Goal: Task Accomplishment & Management: Complete application form

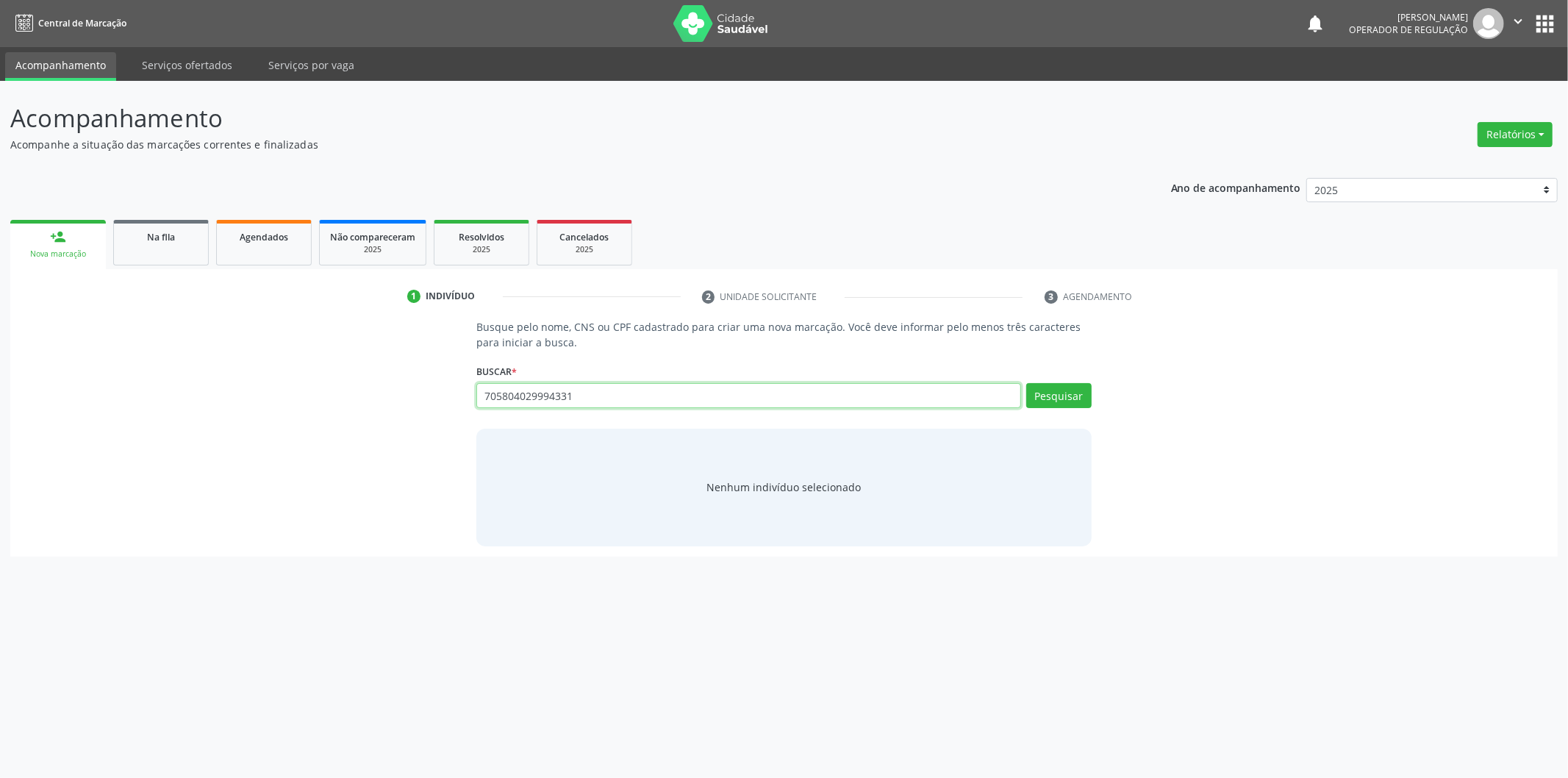
type input "705804029994331"
type input "7"
type input "705804029994331"
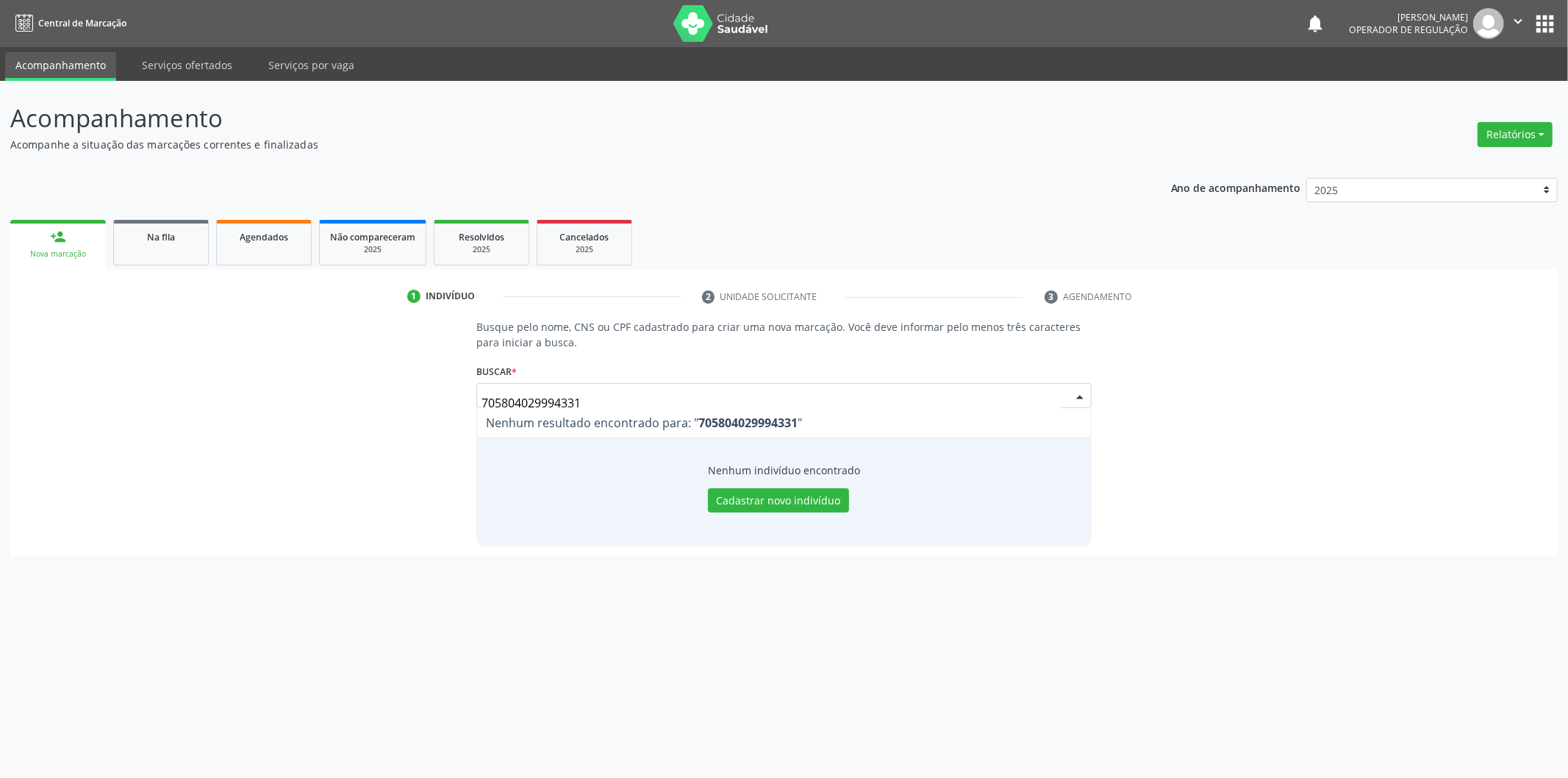
drag, startPoint x: 754, startPoint y: 406, endPoint x: 203, endPoint y: 408, distance: 551.0
click at [203, 408] on div "Busque pelo nome, CNS ou CPF cadastrado para criar uma nova marcação. Você deve…" at bounding box center [784, 432] width 1527 height 227
type input "[PERSON_NAME]"
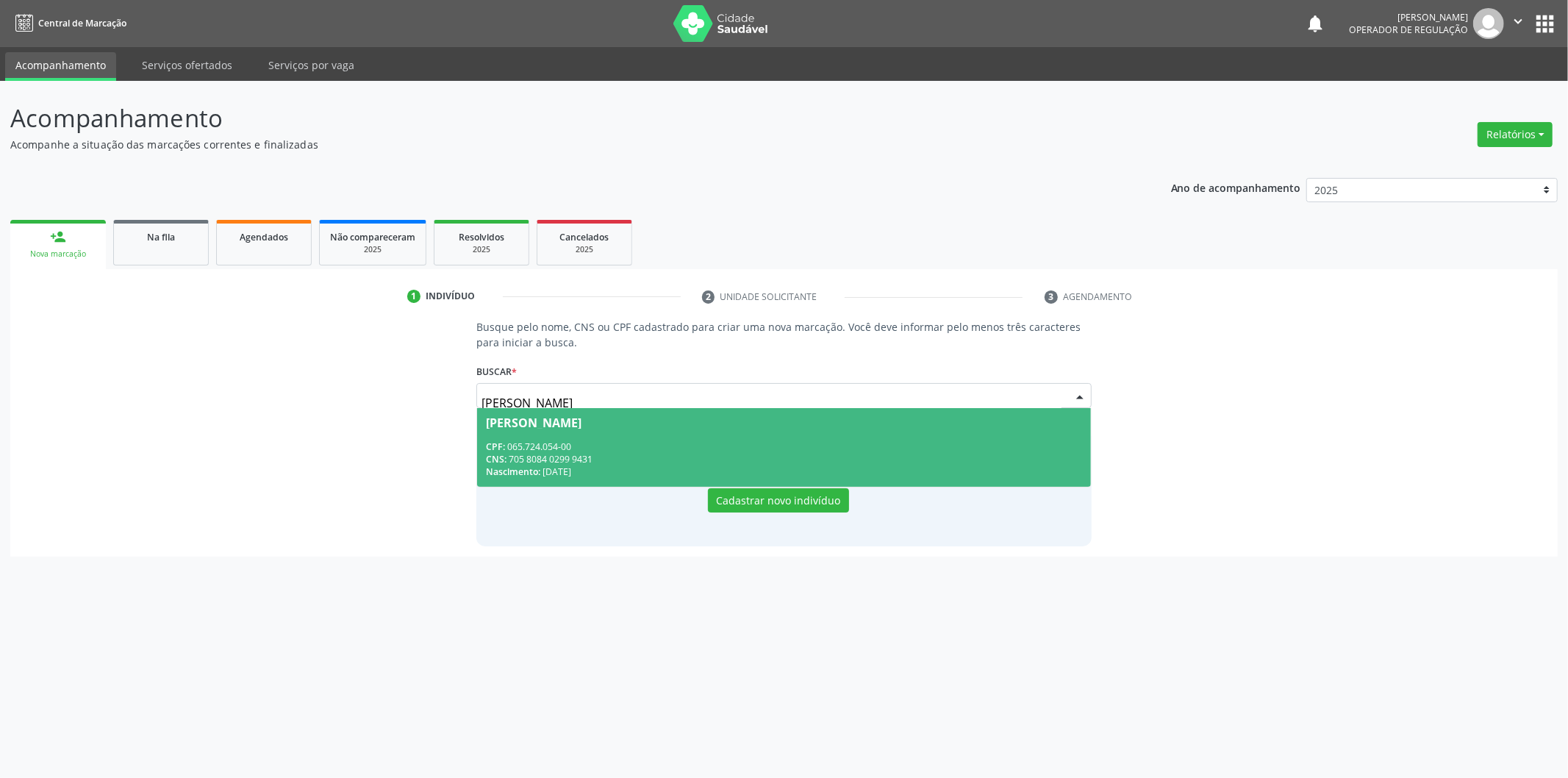
click at [619, 476] on div "Nascimento: [DATE]" at bounding box center [783, 471] width 596 height 13
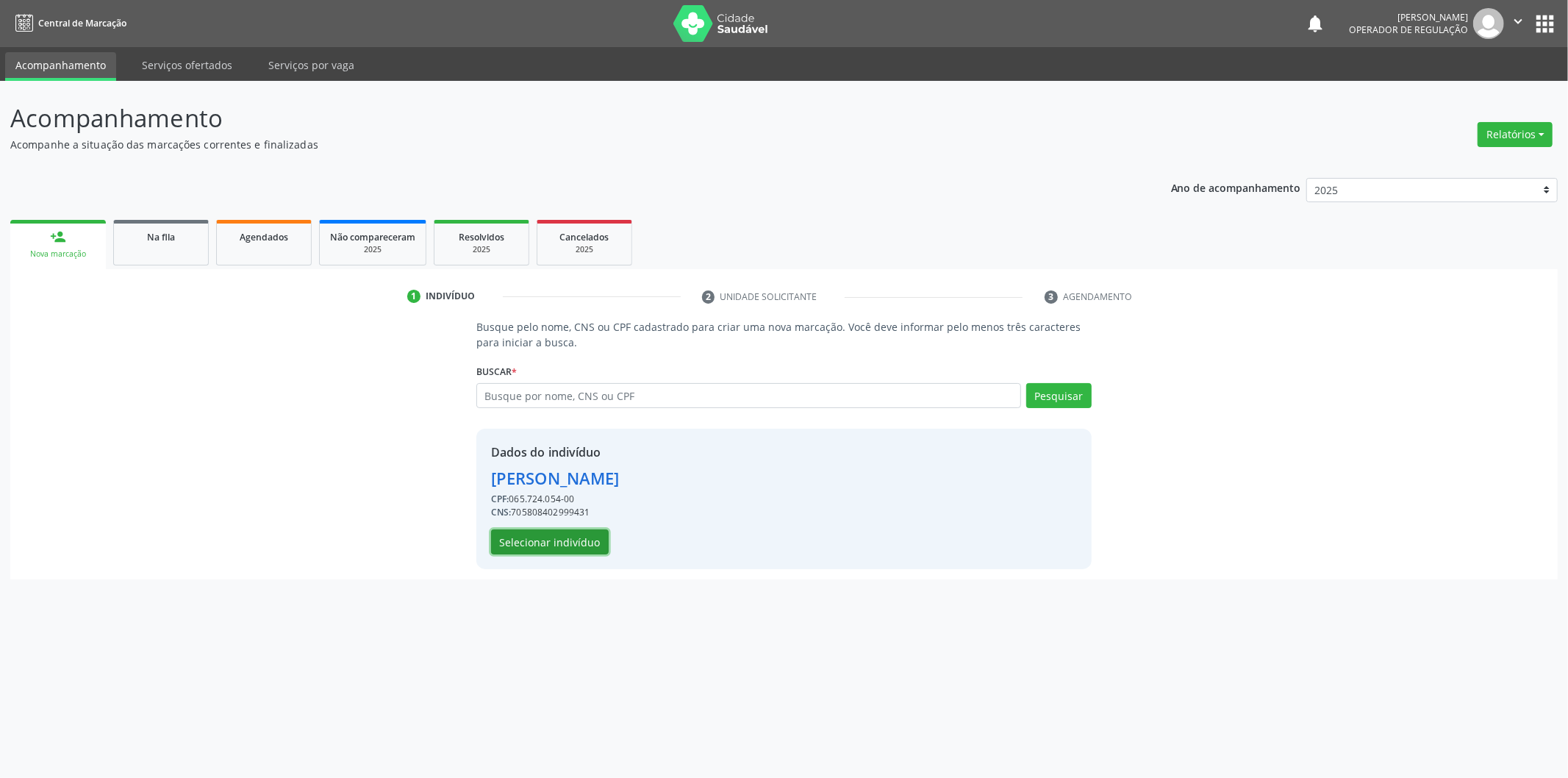
click at [583, 541] on button "Selecionar indivíduo" at bounding box center [550, 541] width 117 height 25
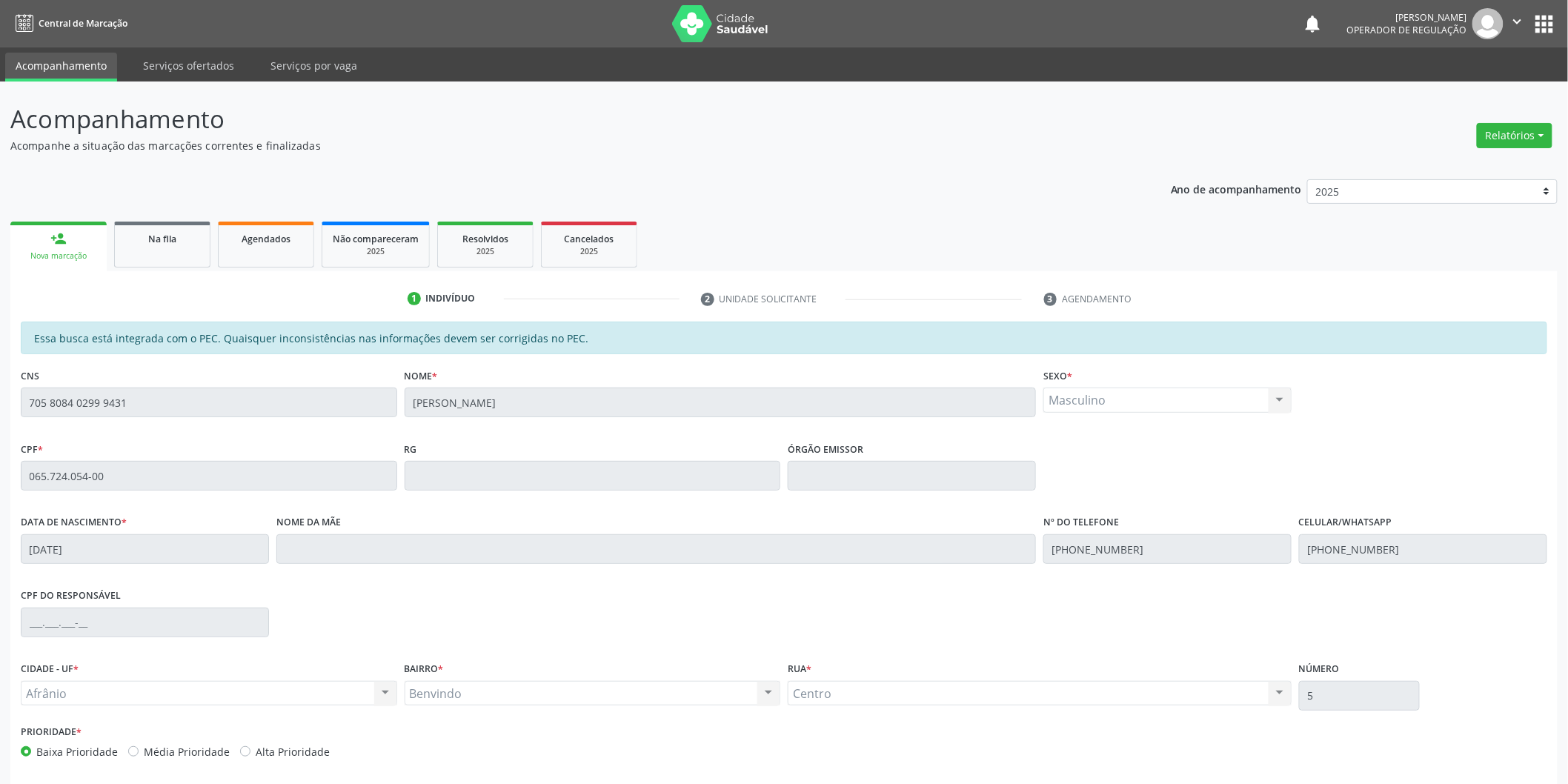
scroll to position [62, 0]
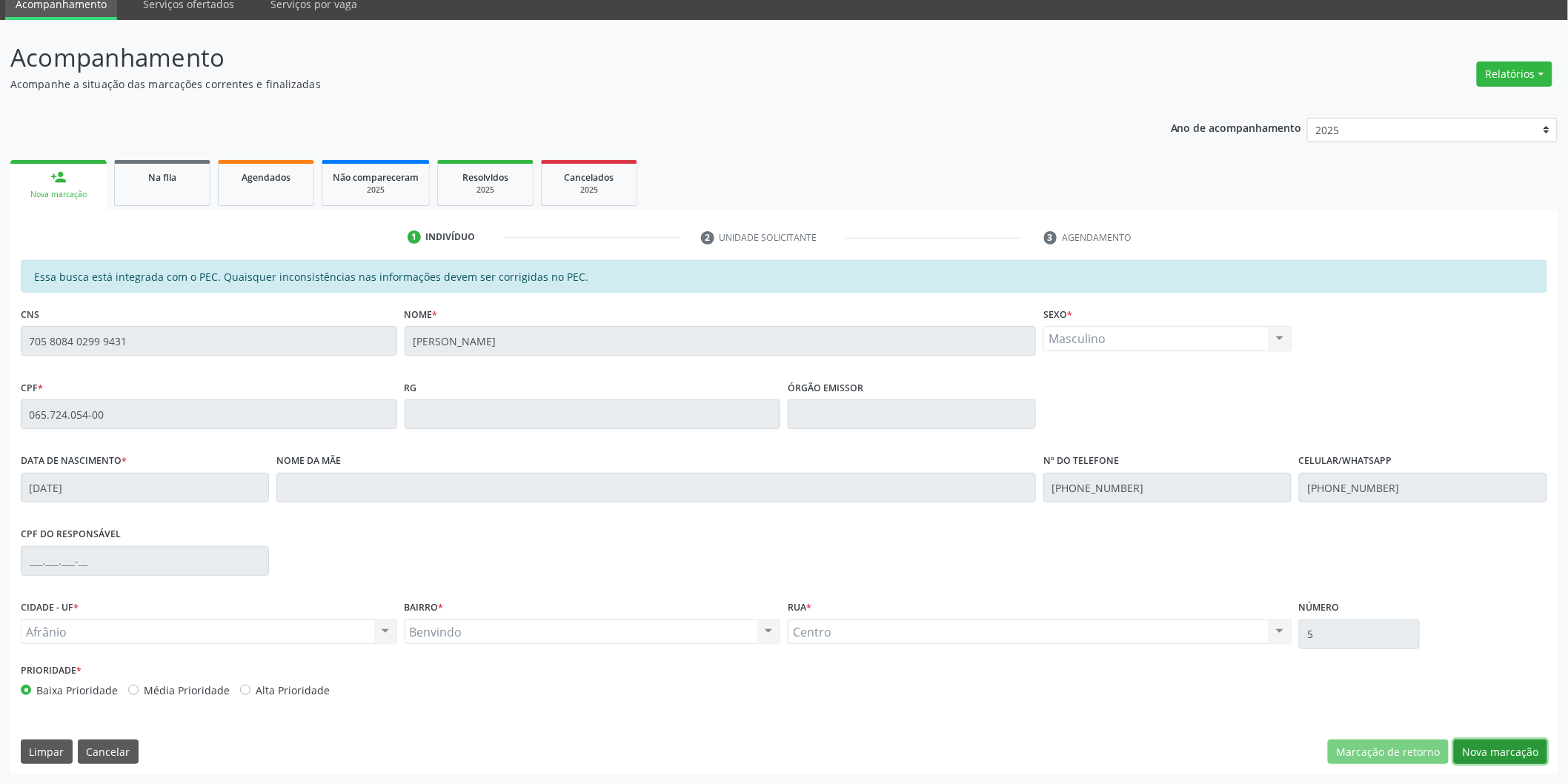
click at [1487, 745] on button "Nova marcação" at bounding box center [1500, 751] width 93 height 25
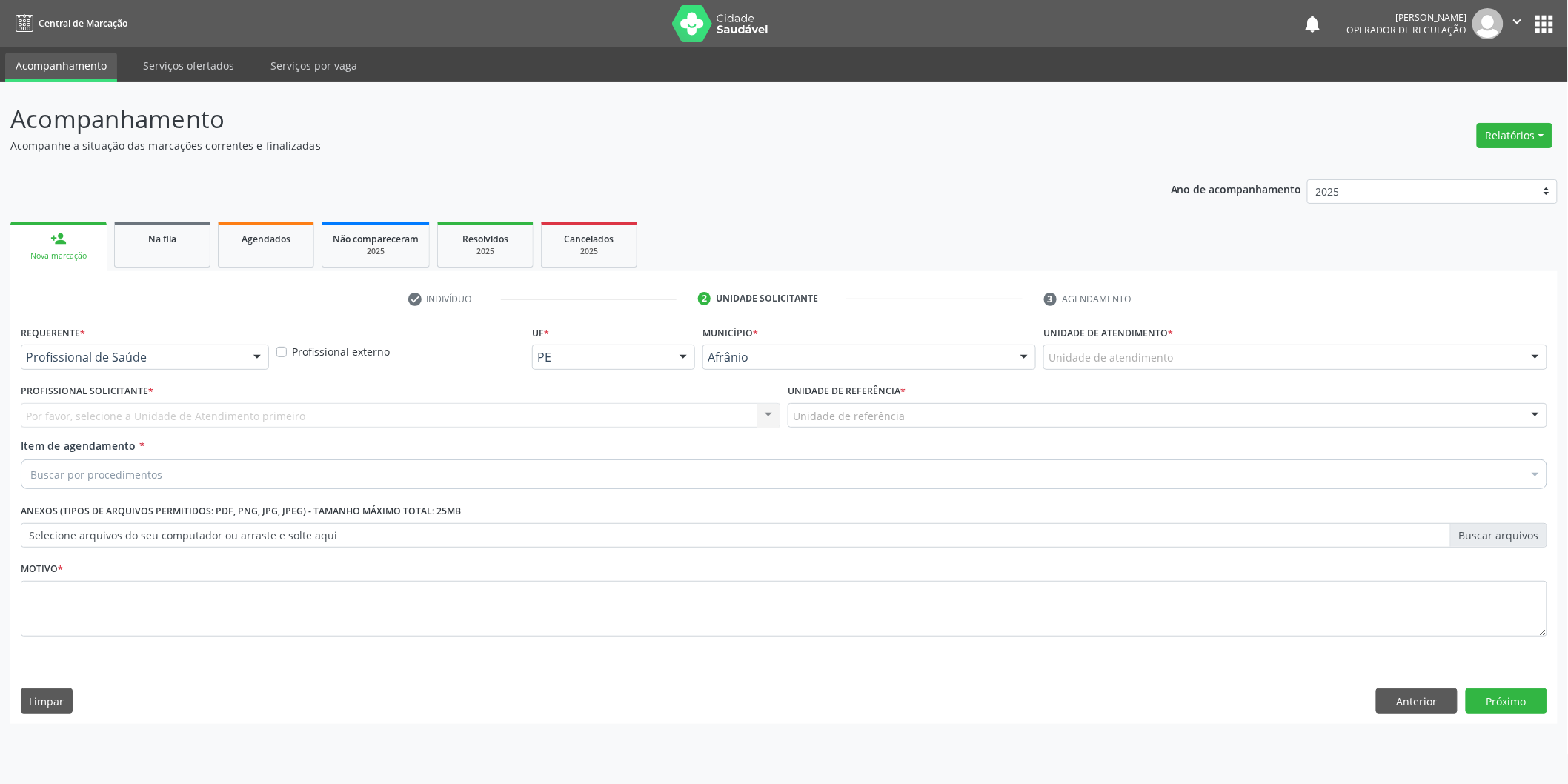
scroll to position [0, 0]
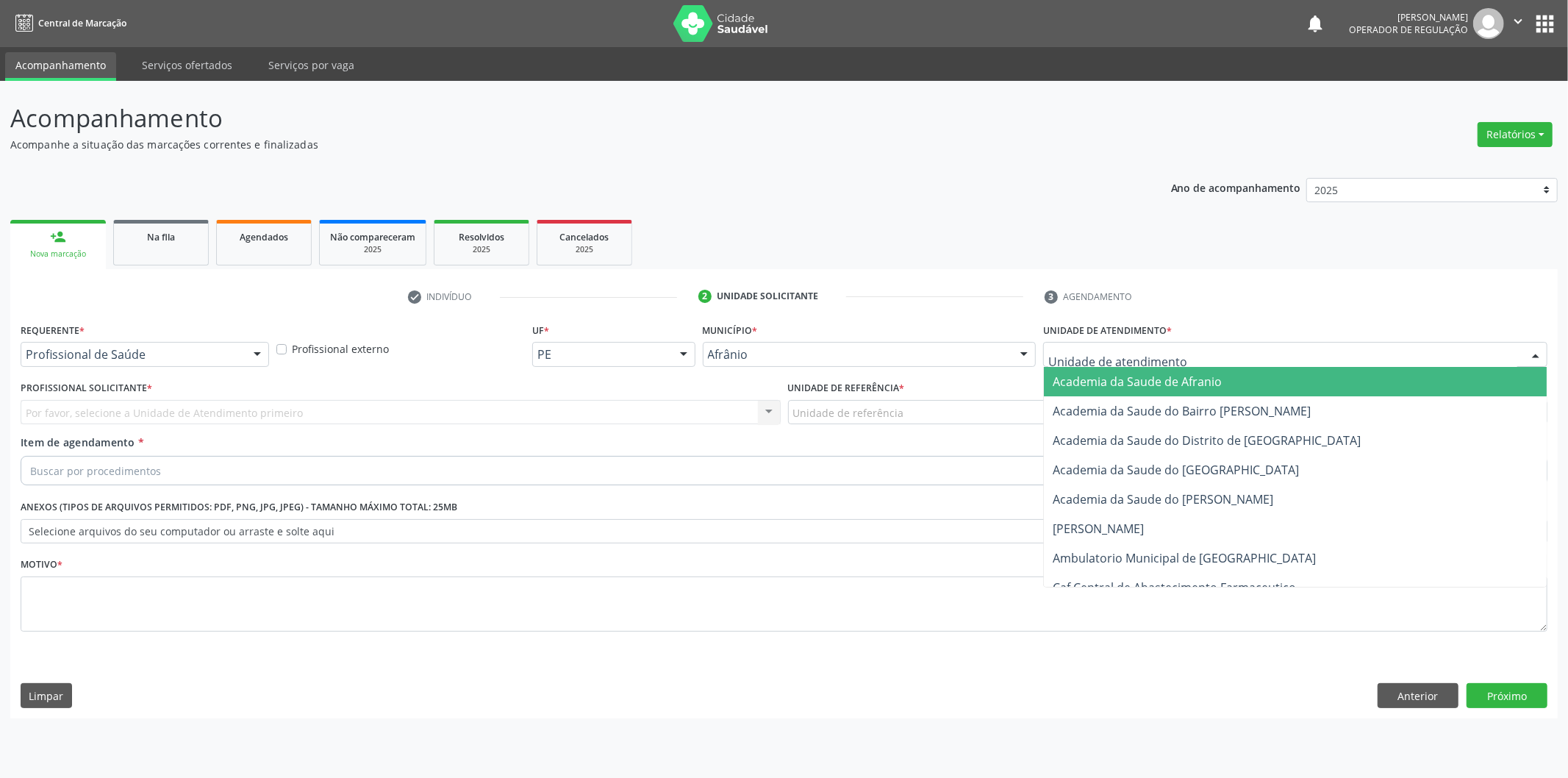
click at [1193, 344] on div at bounding box center [1295, 354] width 504 height 25
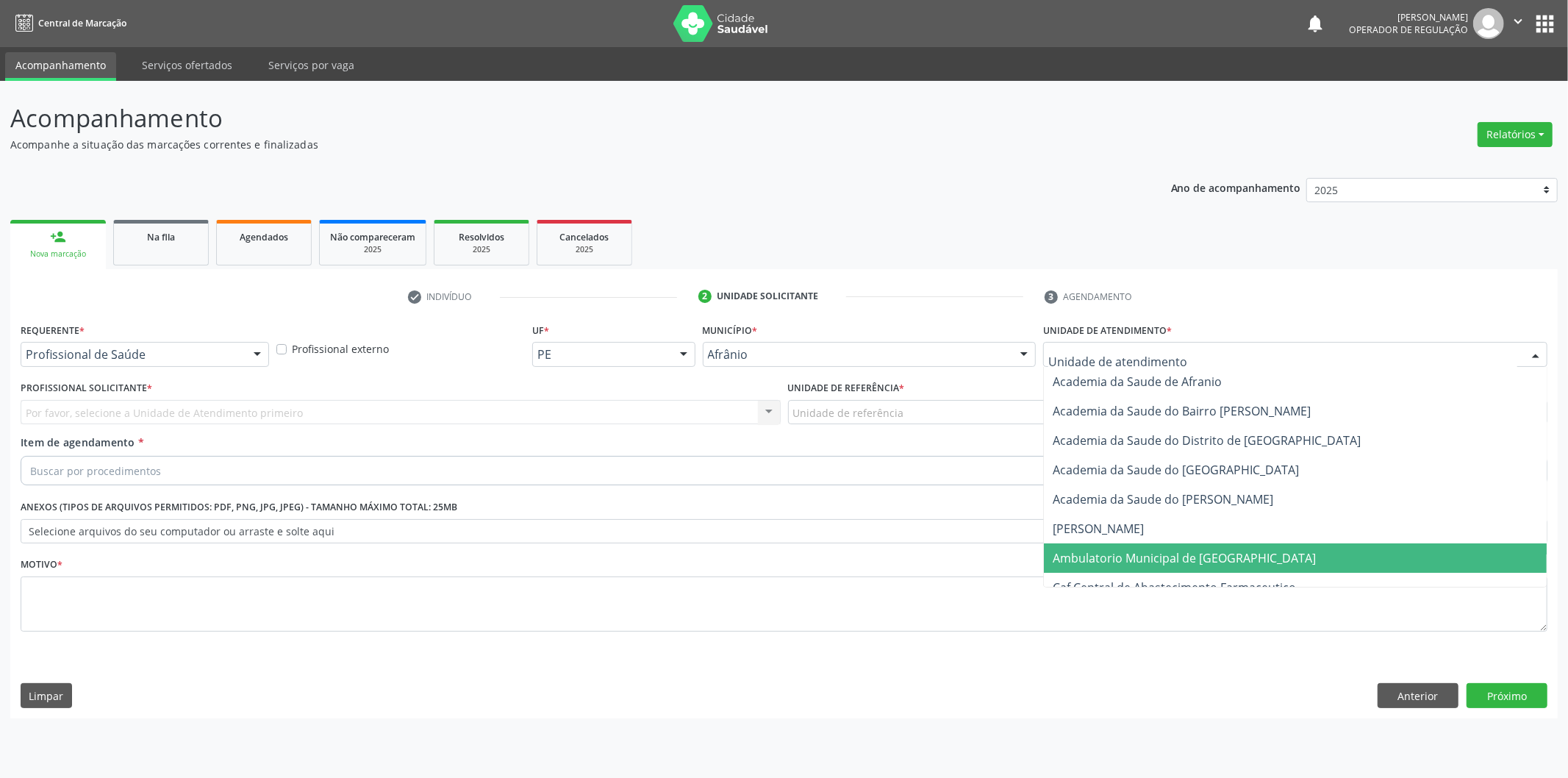
click at [1097, 555] on span "Ambulatorio Municipal de [GEOGRAPHIC_DATA]" at bounding box center [1184, 557] width 263 height 16
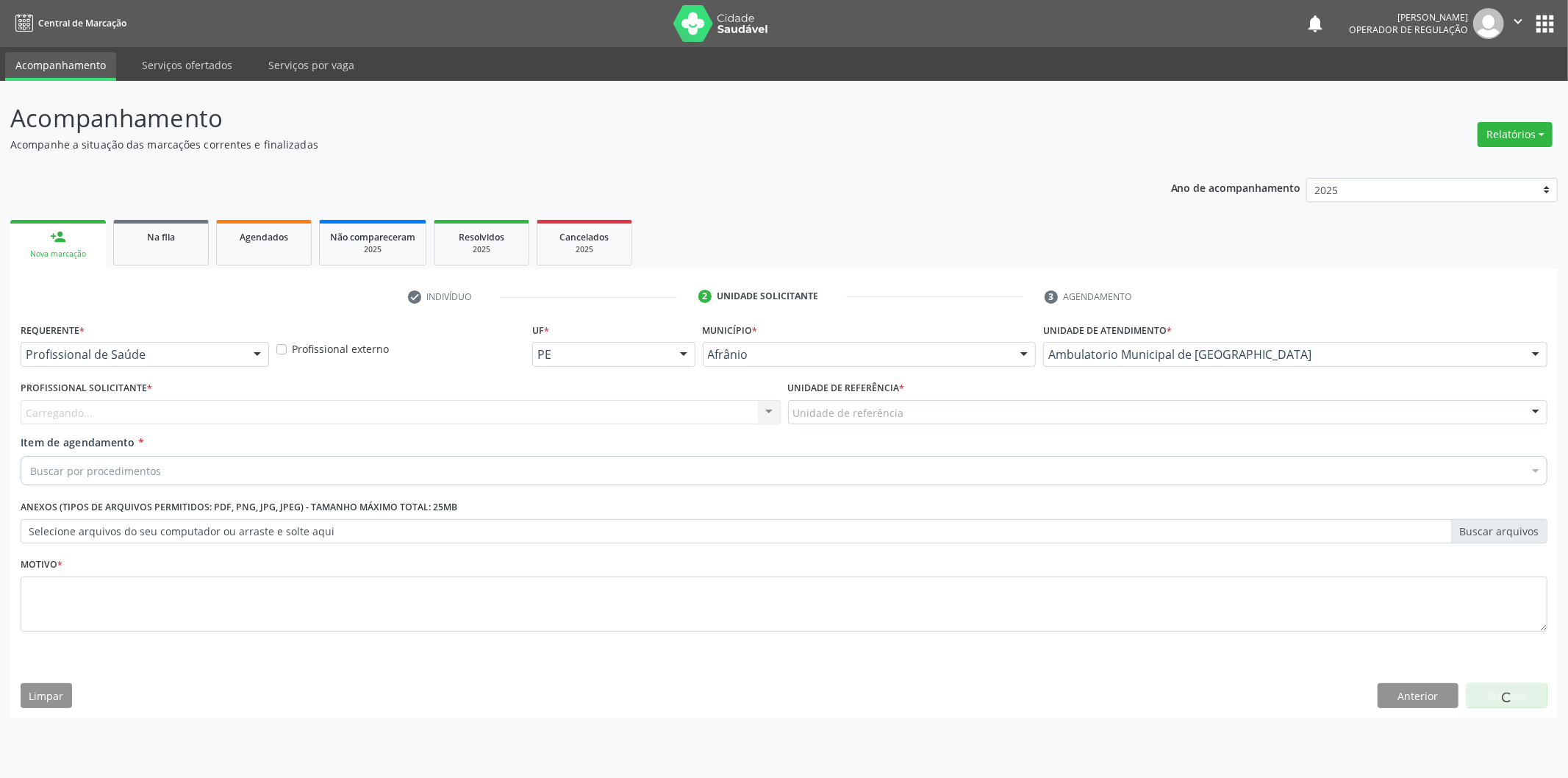
click at [394, 410] on div "Carregando... Nenhum resultado encontrado para: " " Não há nenhuma opção para s…" at bounding box center [401, 412] width 760 height 25
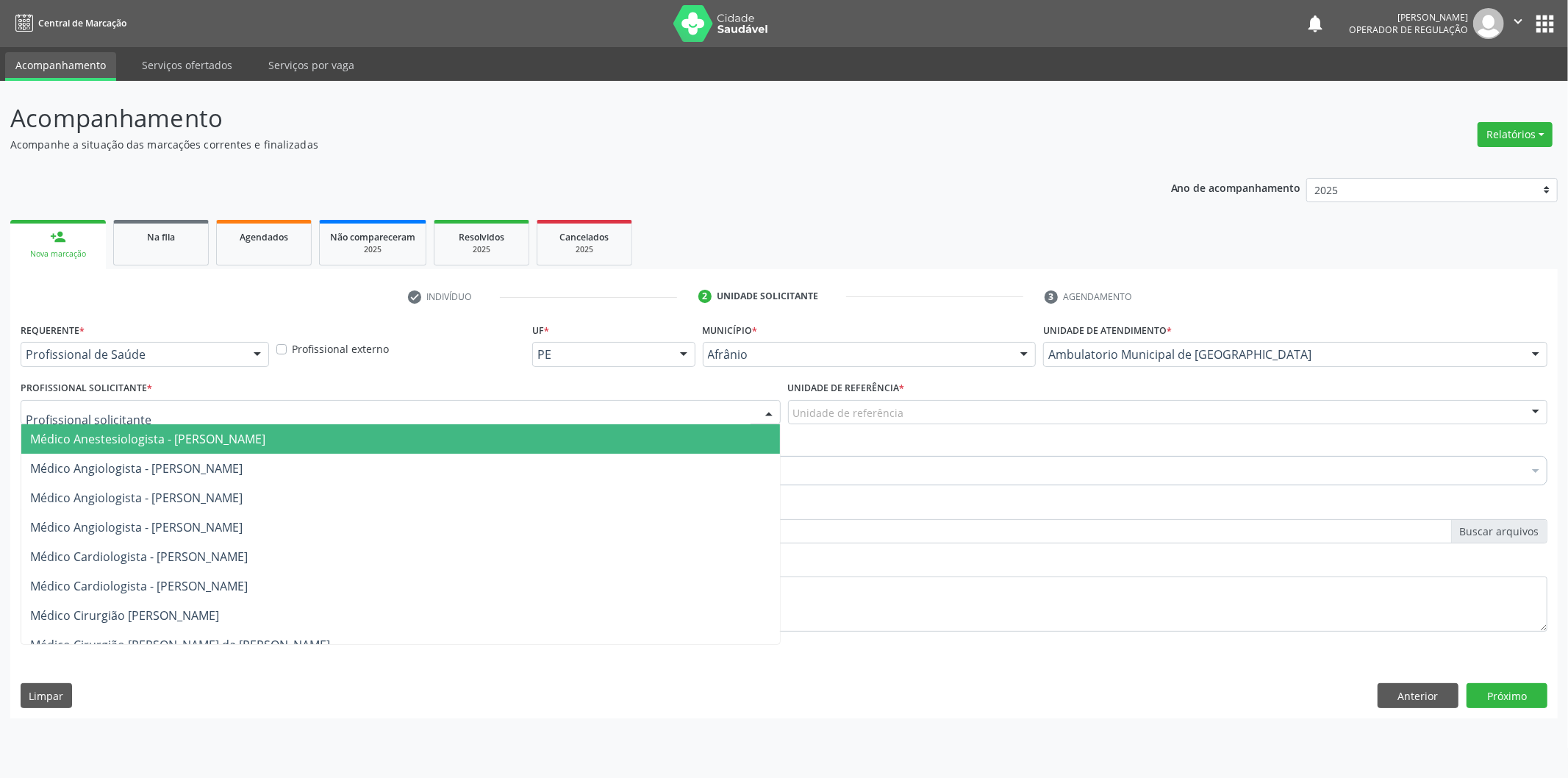
click at [385, 402] on div at bounding box center [401, 412] width 760 height 25
type input "O"
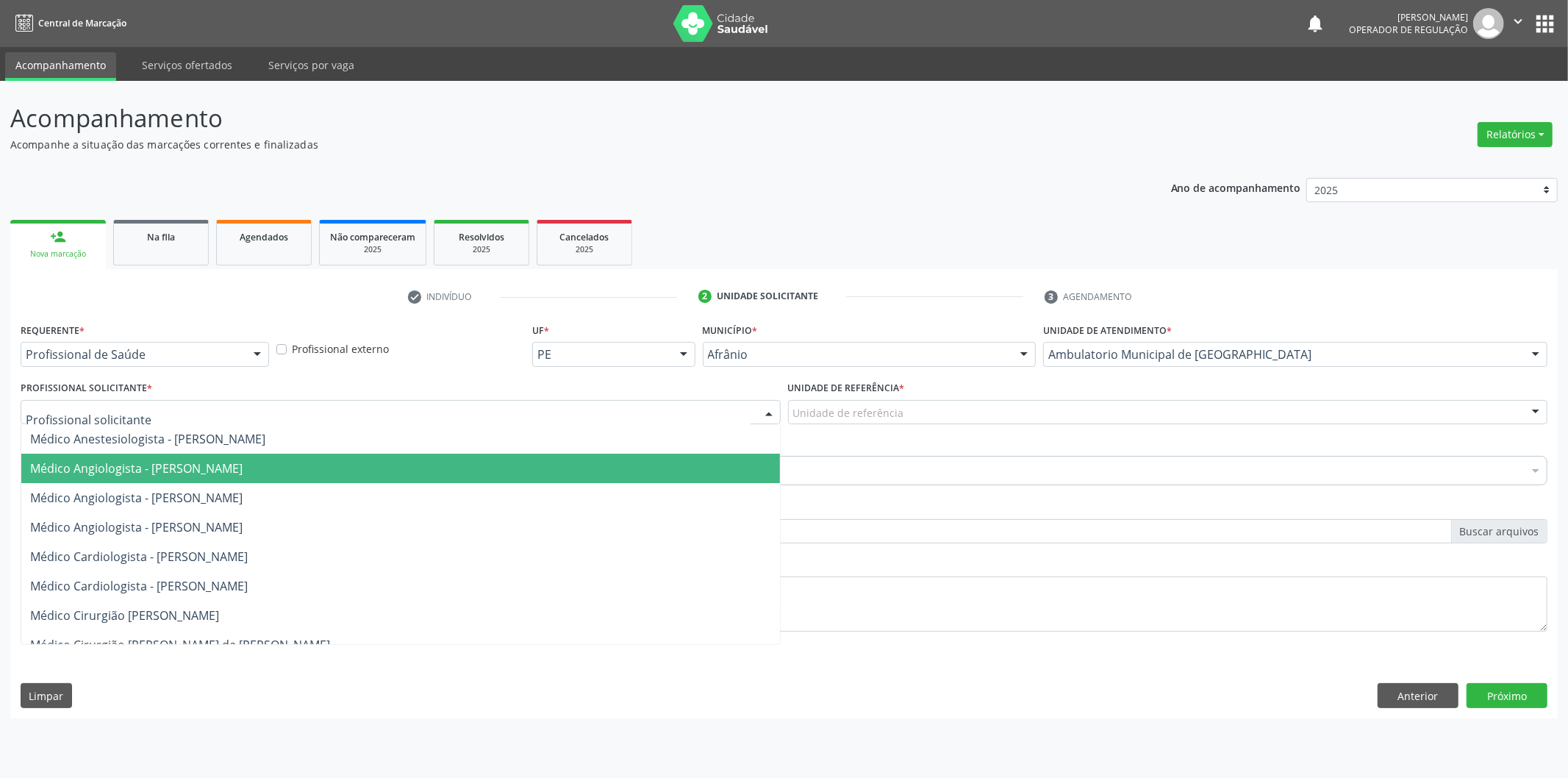
click at [378, 481] on span "Médico Angiologista - [PERSON_NAME]" at bounding box center [401, 469] width 758 height 30
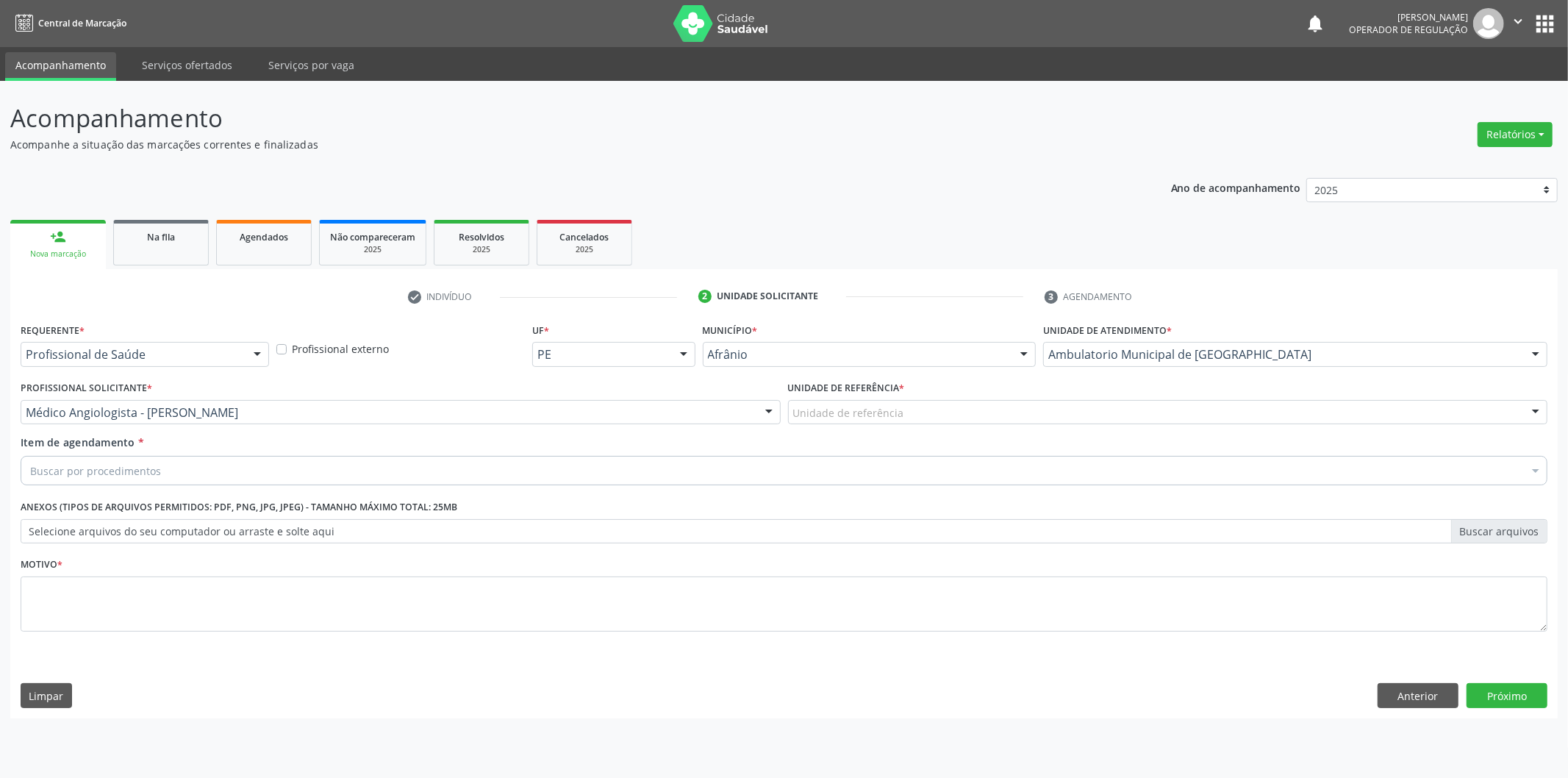
click at [340, 480] on div "Buscar por procedimentos" at bounding box center [784, 471] width 1527 height 30
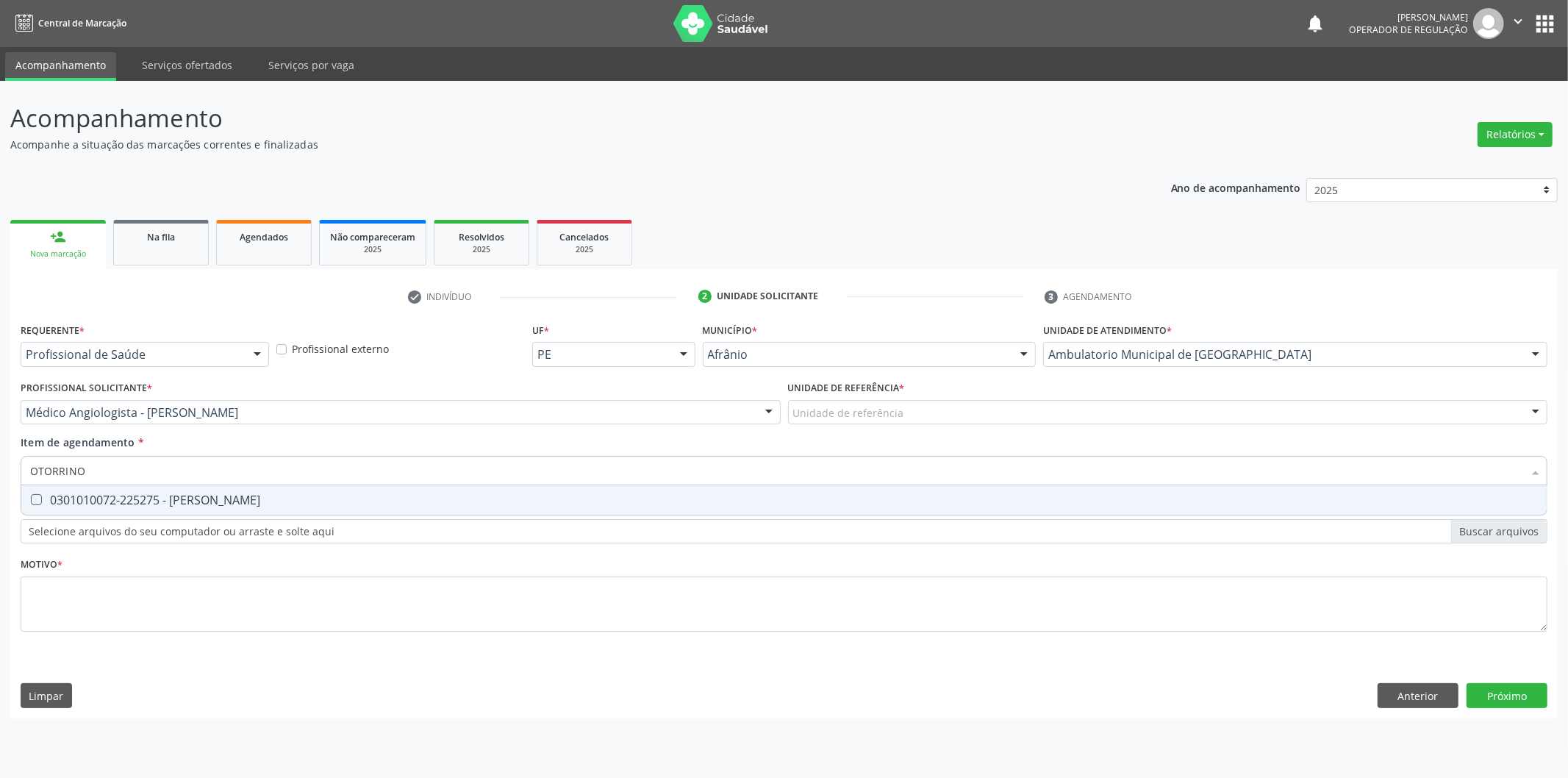
type input "OTORRINOL"
drag, startPoint x: 333, startPoint y: 517, endPoint x: 239, endPoint y: 517, distance: 94.0
click at [333, 513] on div "Requerente * Profissional de Saúde Profissional de Saúde Paciente Nenhum result…" at bounding box center [784, 486] width 1527 height 333
click at [0, 0] on div "Selecionar todos" at bounding box center [0, 0] width 0 height 0
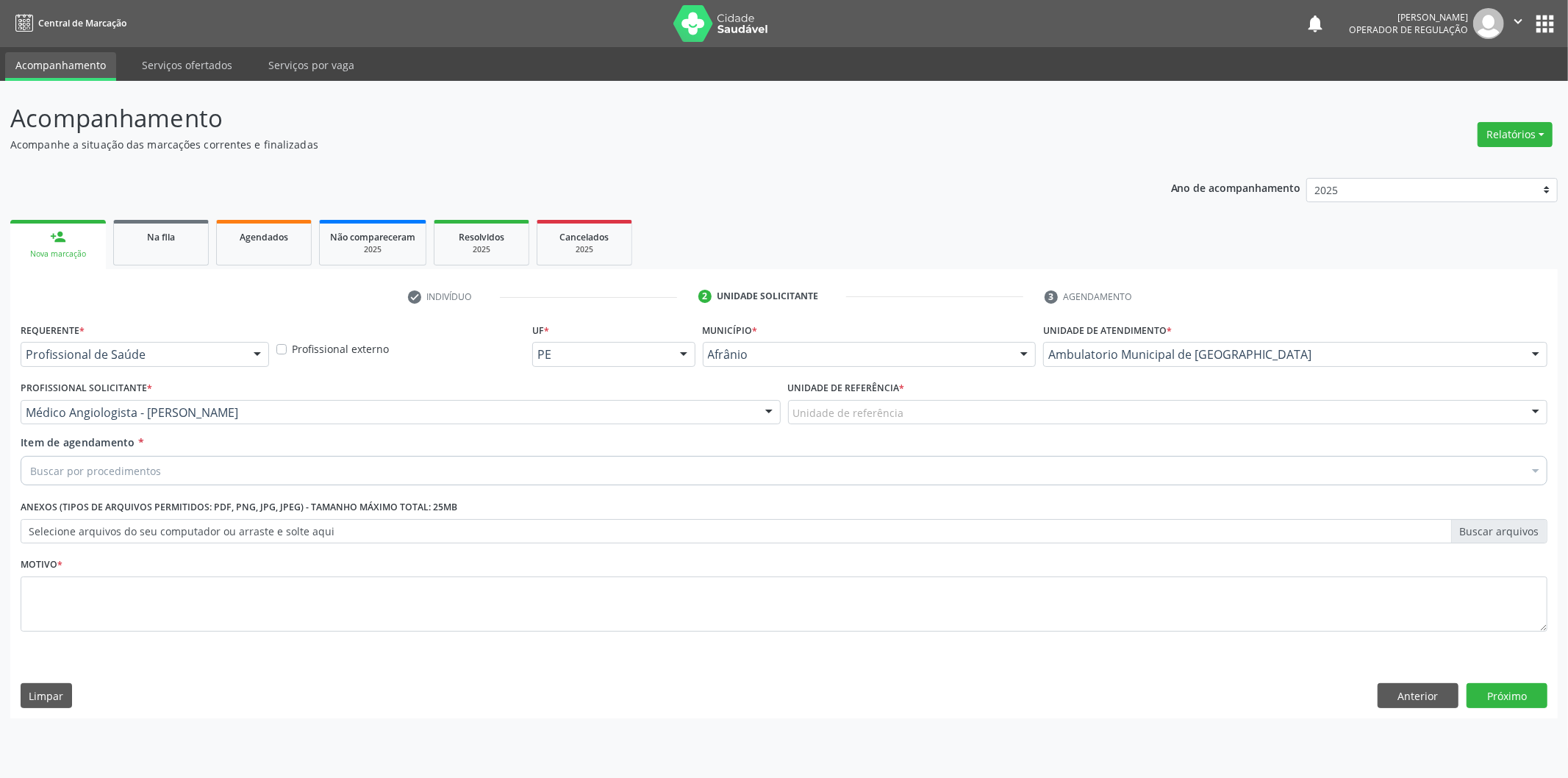
click at [227, 476] on div "Buscar por procedimentos" at bounding box center [784, 471] width 1527 height 30
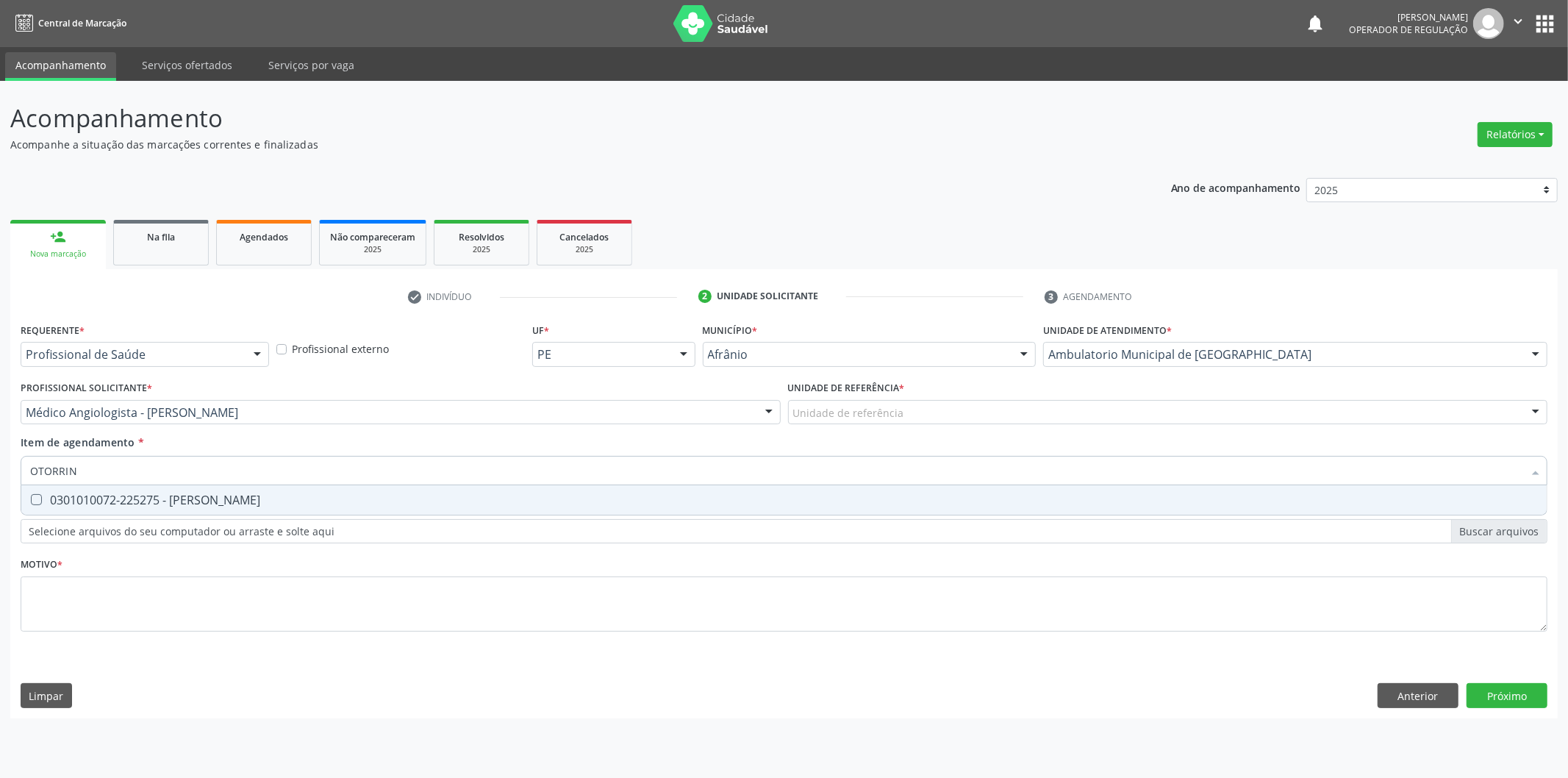
type input "OTORRINO"
click at [233, 498] on div "0301010072-225275 - [PERSON_NAME]" at bounding box center [784, 500] width 1508 height 12
checkbox Otorrinolaringologista "true"
click at [214, 578] on div "Requerente * Profissional de Saúde Profissional de Saúde Paciente Nenhum result…" at bounding box center [784, 486] width 1527 height 333
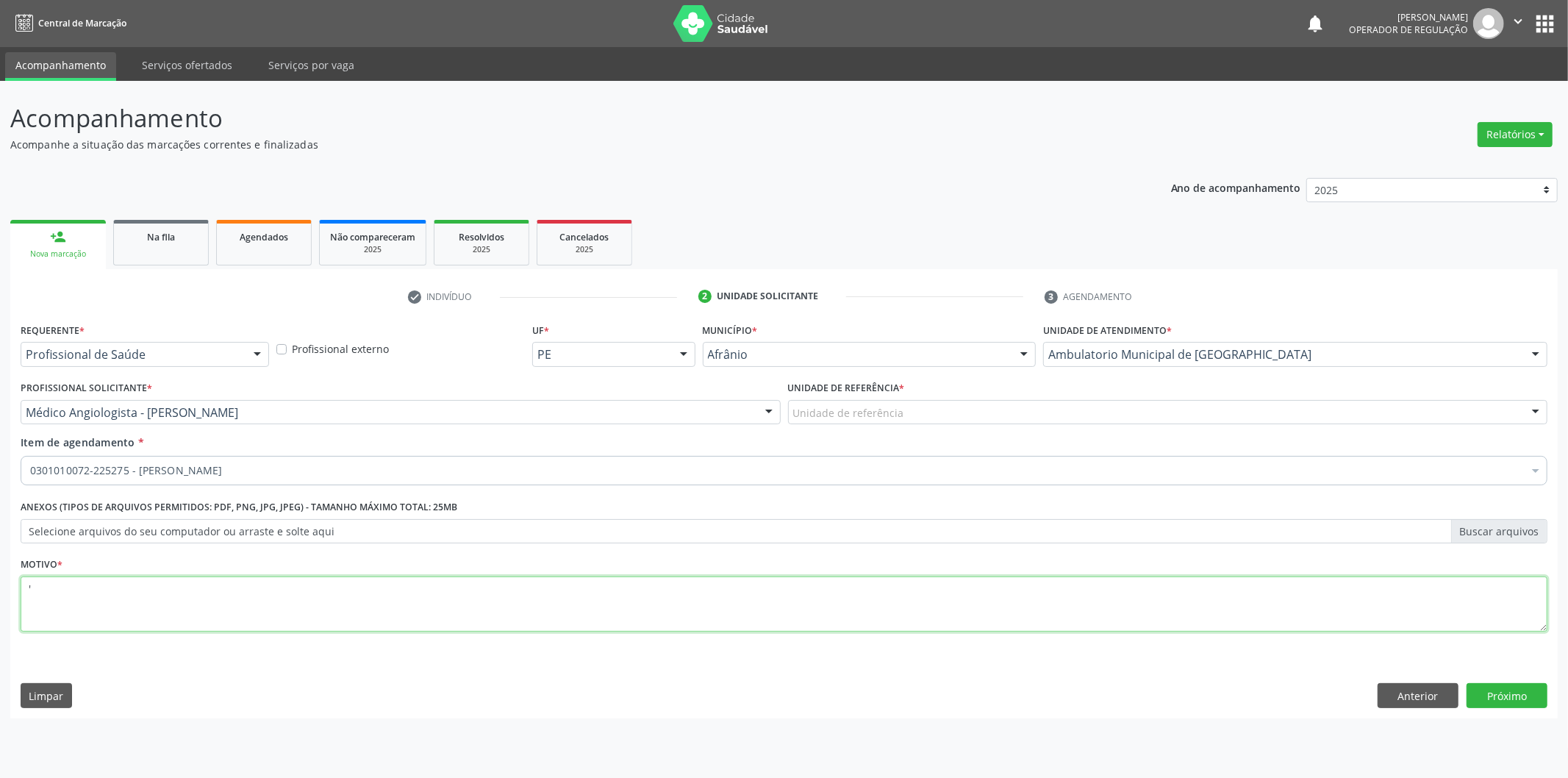
type textarea "'"
click at [1464, 695] on div "Anterior Próximo" at bounding box center [1463, 694] width 169 height 25
click at [1479, 692] on button "Próximo" at bounding box center [1507, 694] width 81 height 25
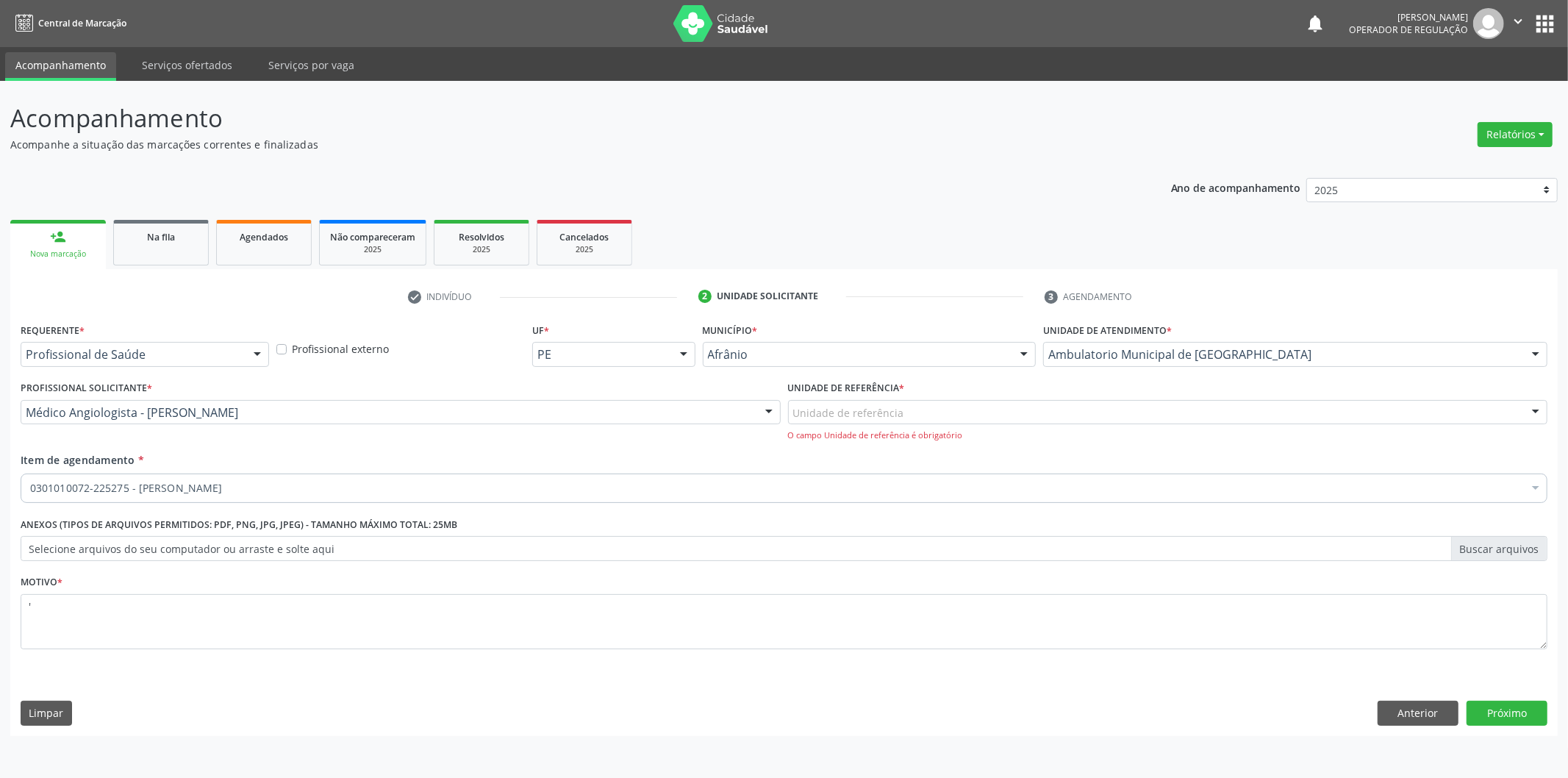
click at [1191, 383] on div "Unidade de referência * Unidade de referência ESF de Extrema ESF de Barra das M…" at bounding box center [1168, 410] width 760 height 65
click at [1178, 409] on div "Unidade de referência" at bounding box center [1168, 412] width 760 height 25
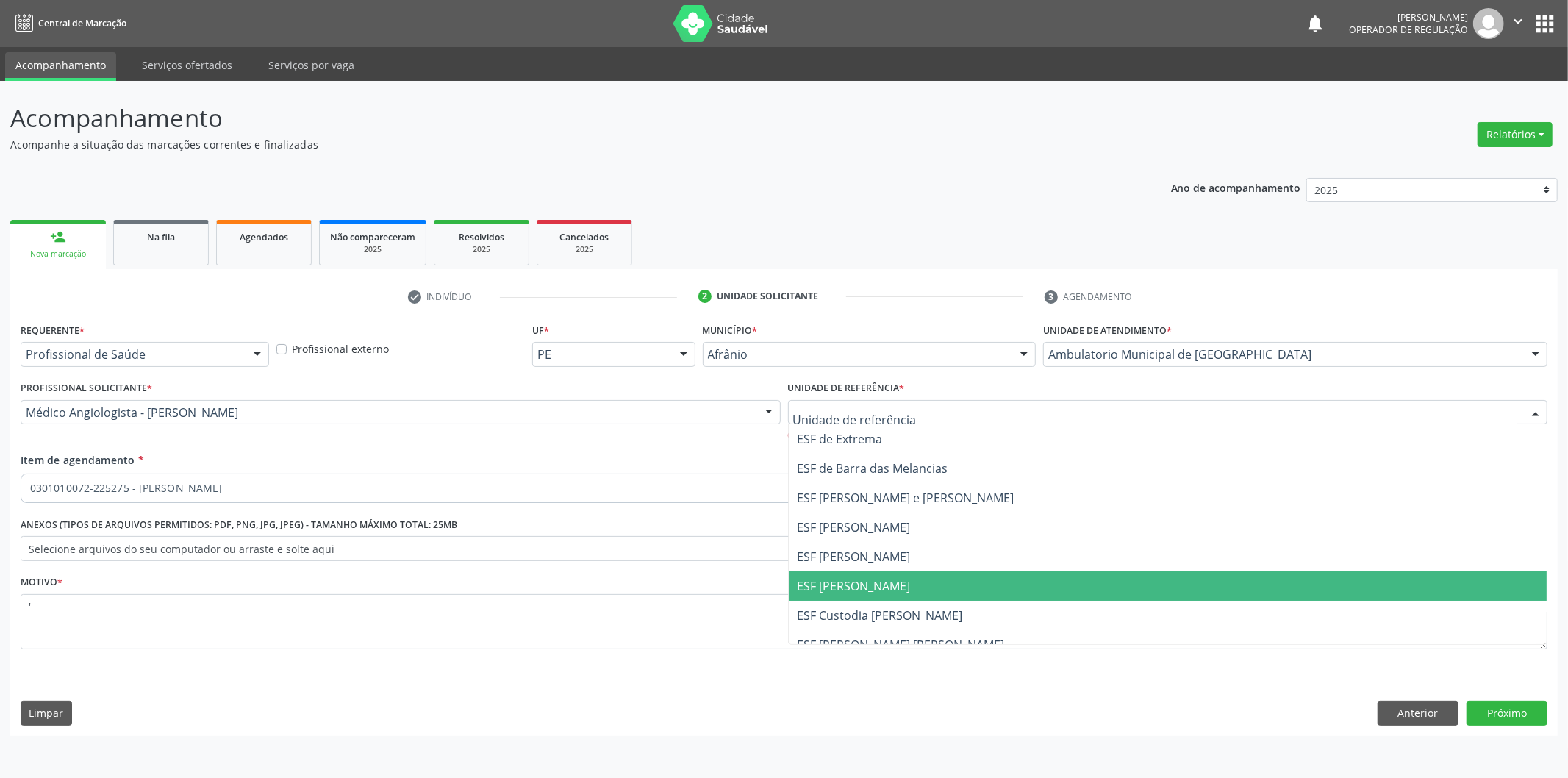
click at [1024, 535] on span "ESF [PERSON_NAME]" at bounding box center [1168, 527] width 758 height 30
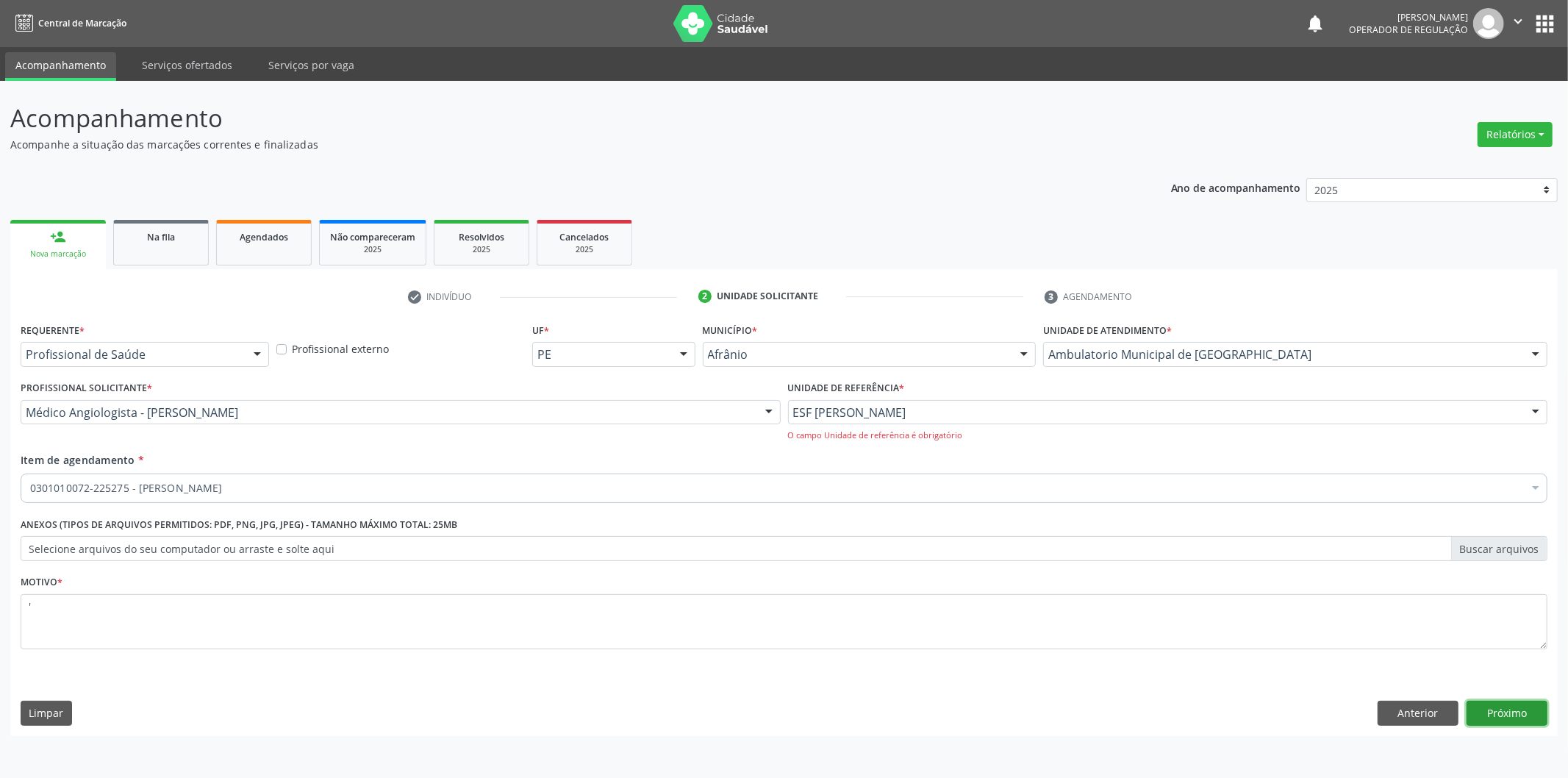
click at [1480, 717] on button "Próximo" at bounding box center [1507, 712] width 81 height 25
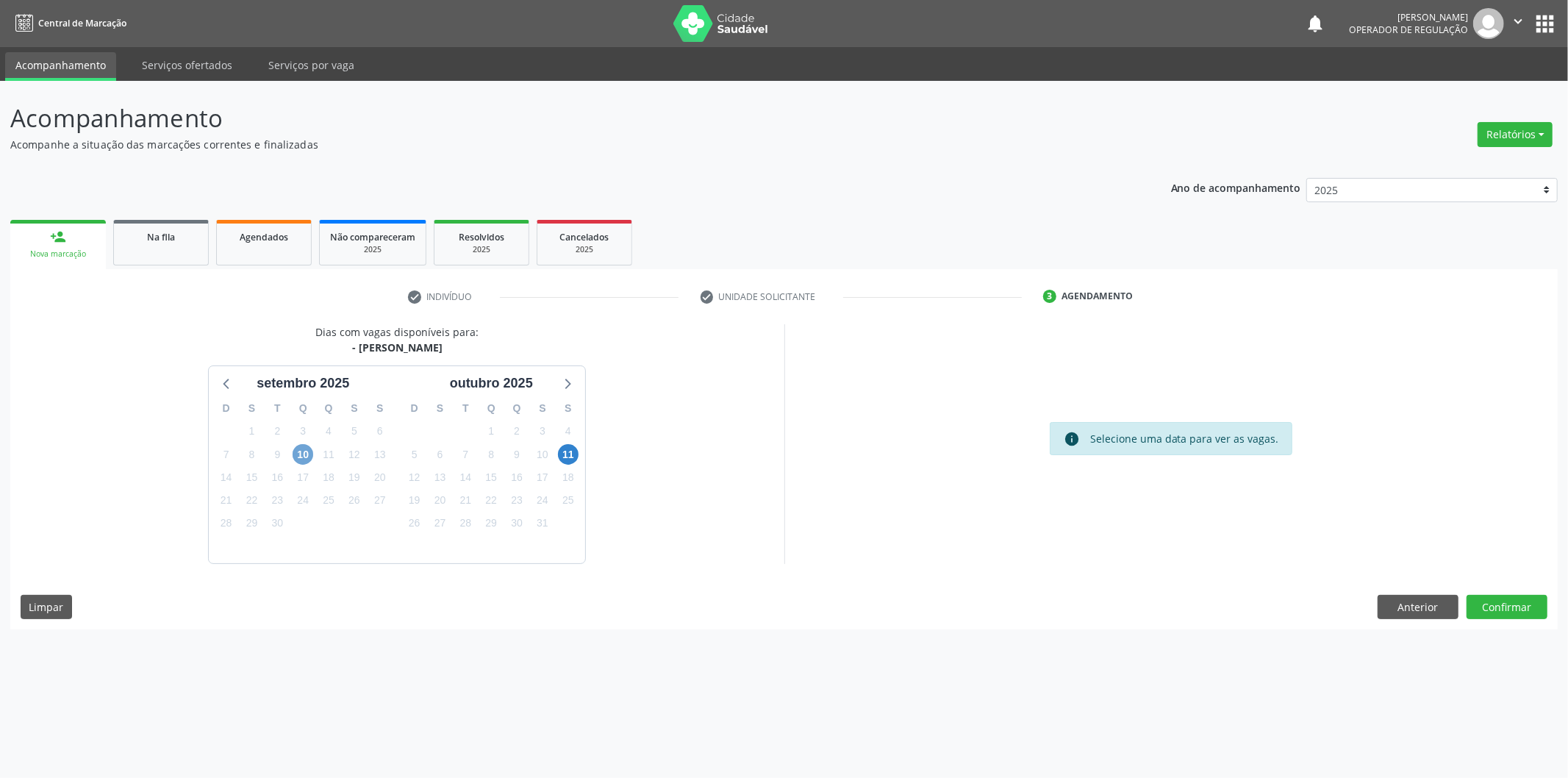
click at [302, 454] on span "10" at bounding box center [302, 454] width 21 height 21
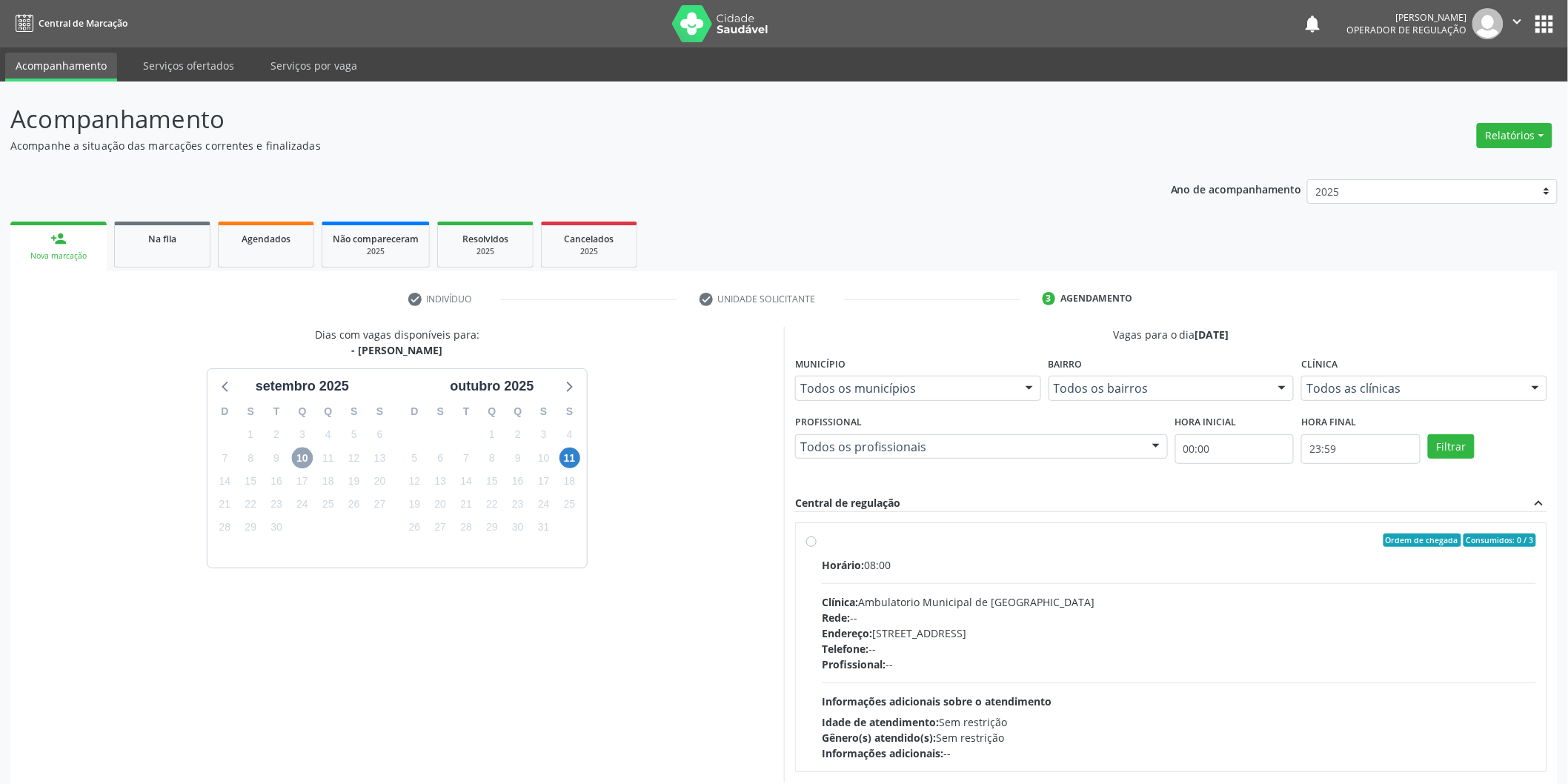
scroll to position [74, 0]
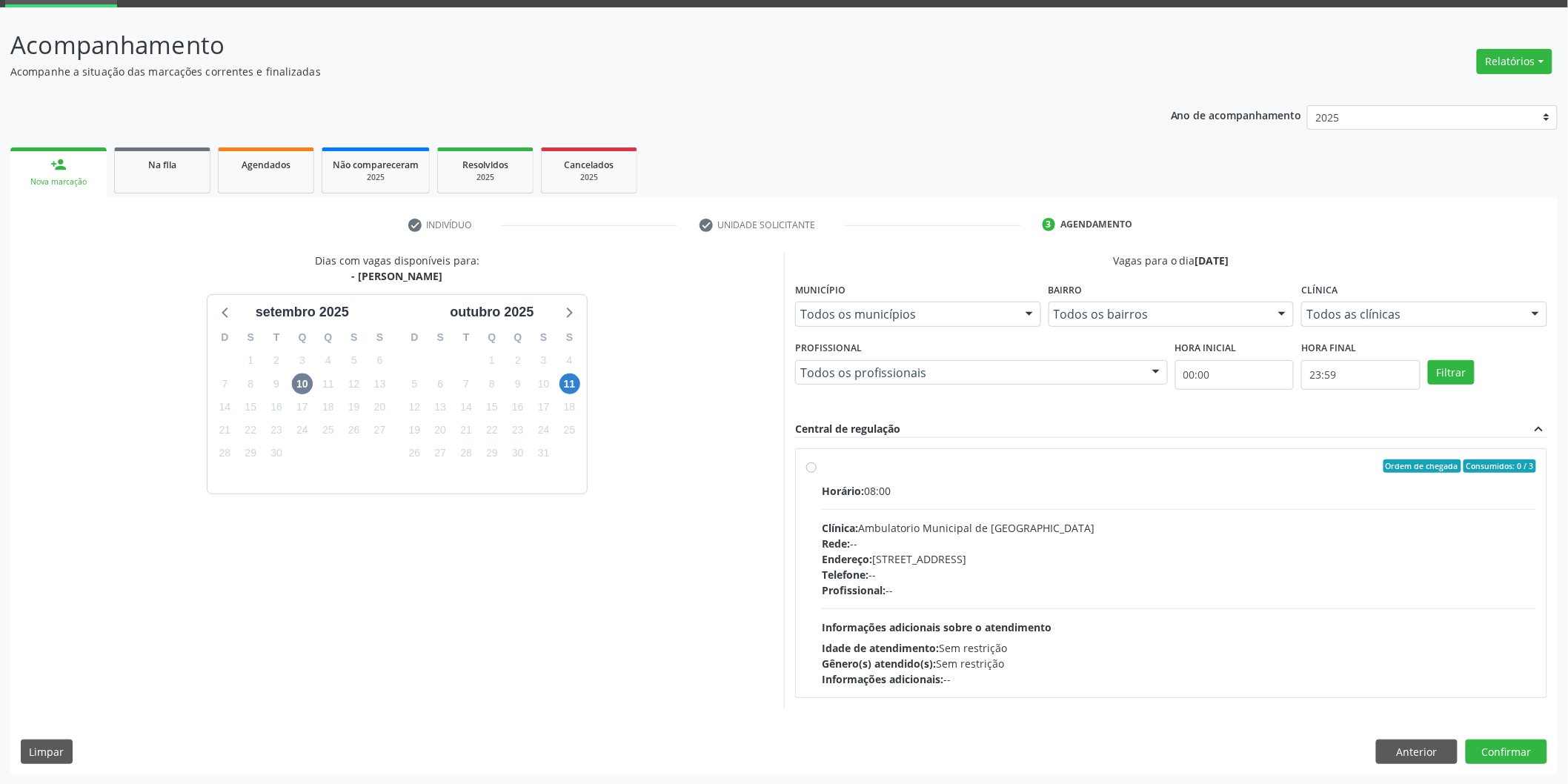
click at [1508, 715] on div "Dias com vagas disponíveis para: - Médico Otorrinolaringologista [DATE] D S T Q…" at bounding box center [784, 513] width 1548 height 521
click at [1497, 758] on button "Confirmar" at bounding box center [1506, 751] width 81 height 25
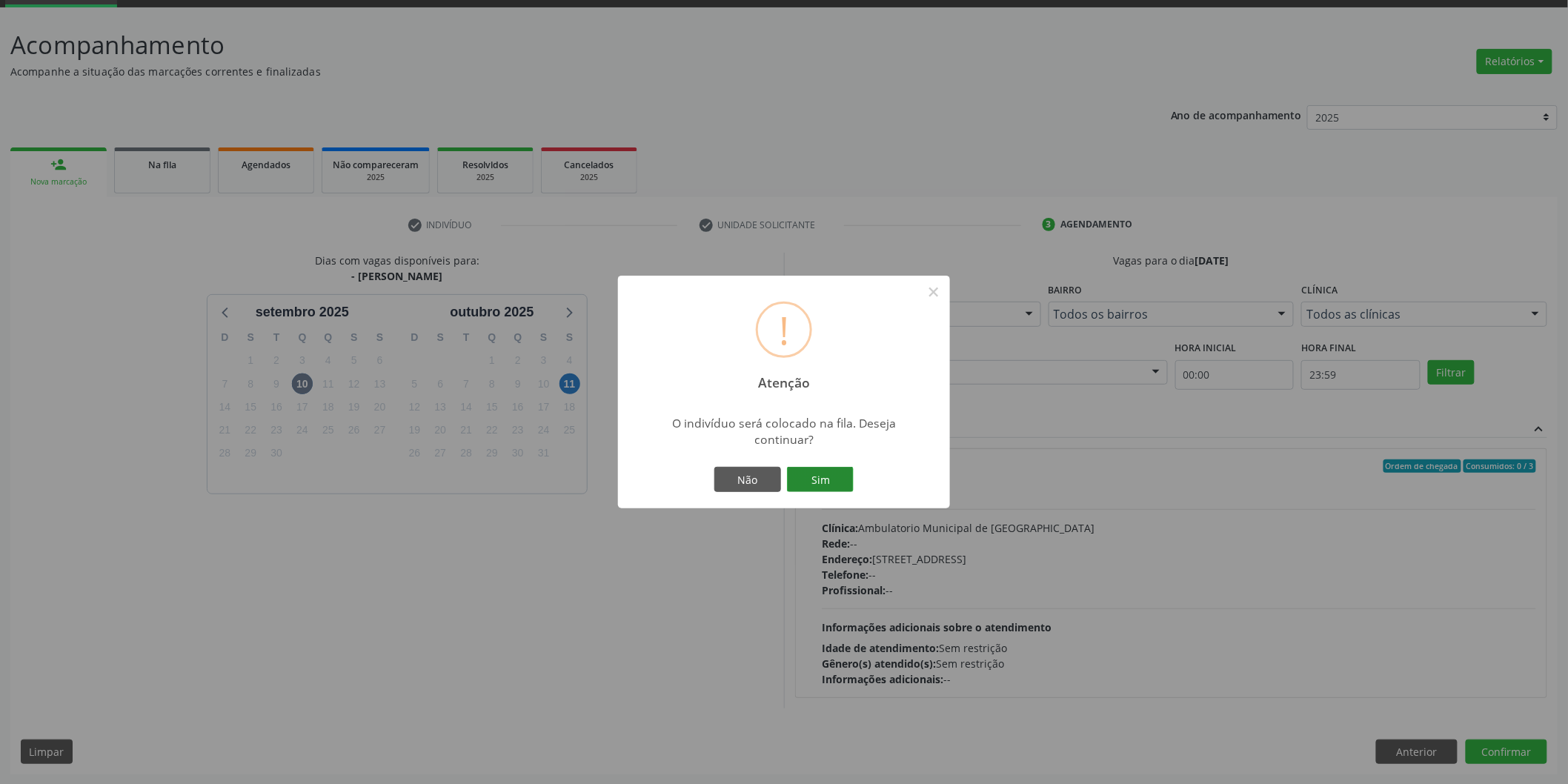
click at [823, 468] on button "Sim" at bounding box center [820, 478] width 67 height 25
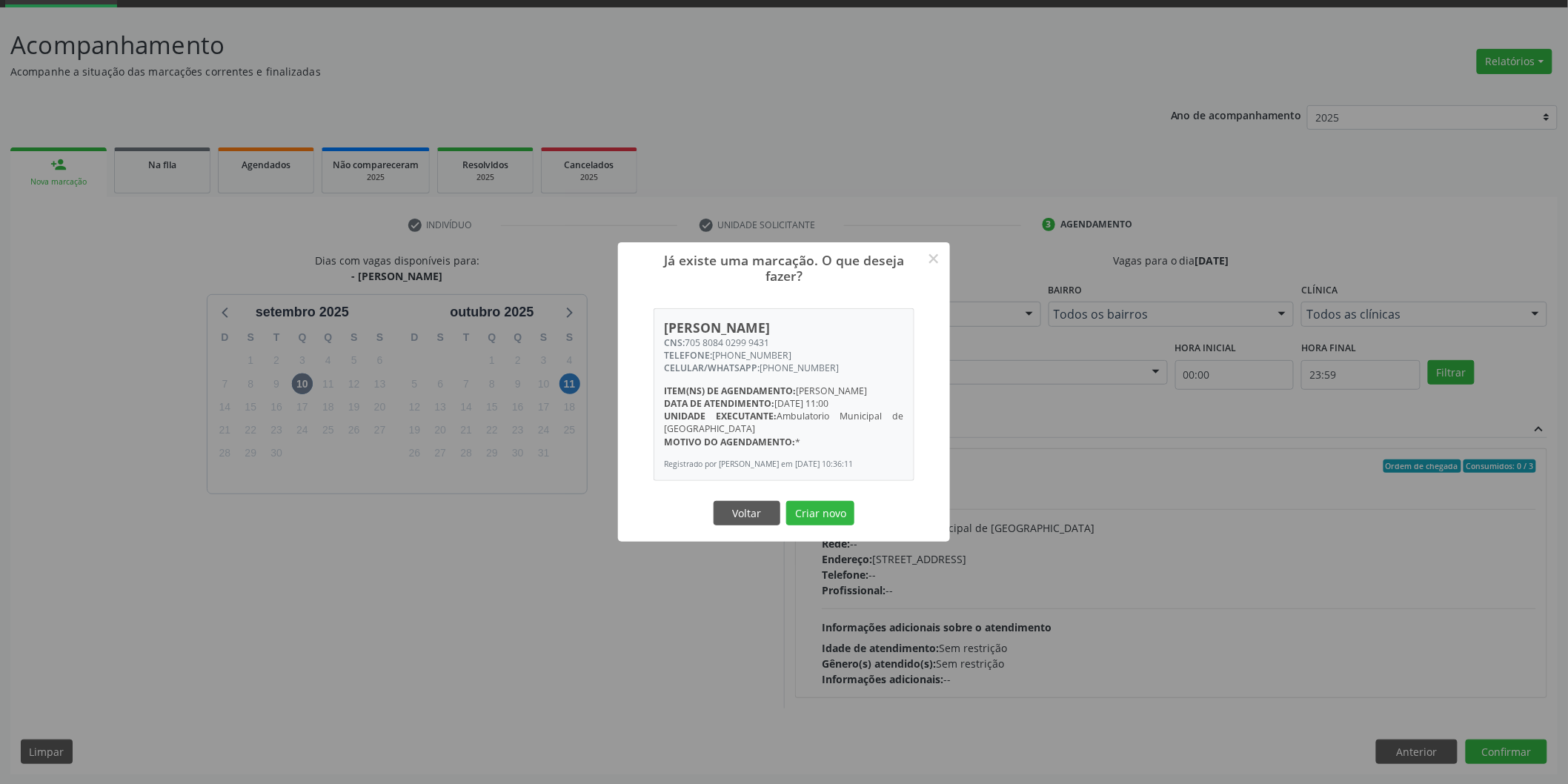
click at [786, 501] on button "Criar novo" at bounding box center [820, 513] width 69 height 25
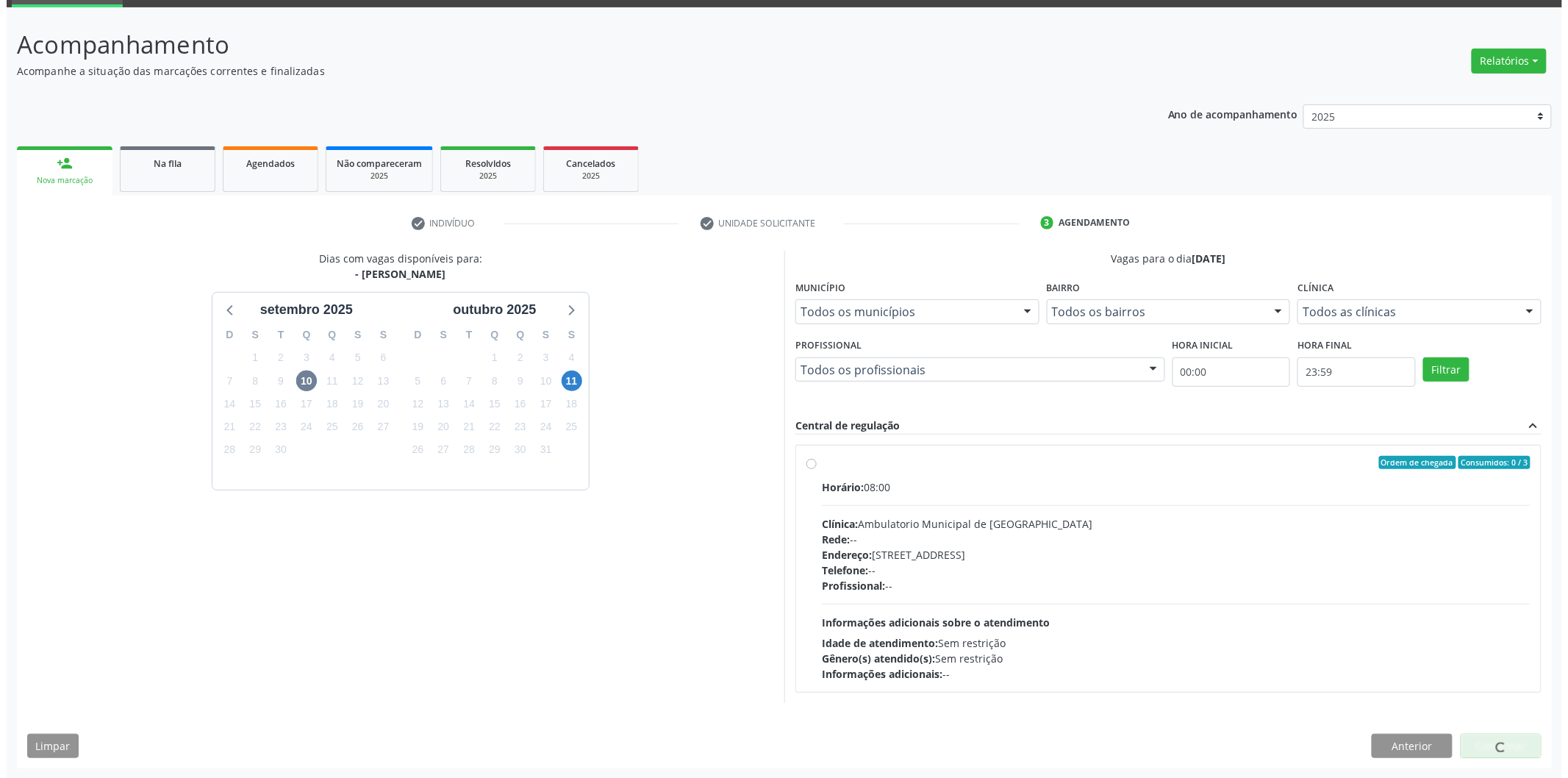
scroll to position [0, 0]
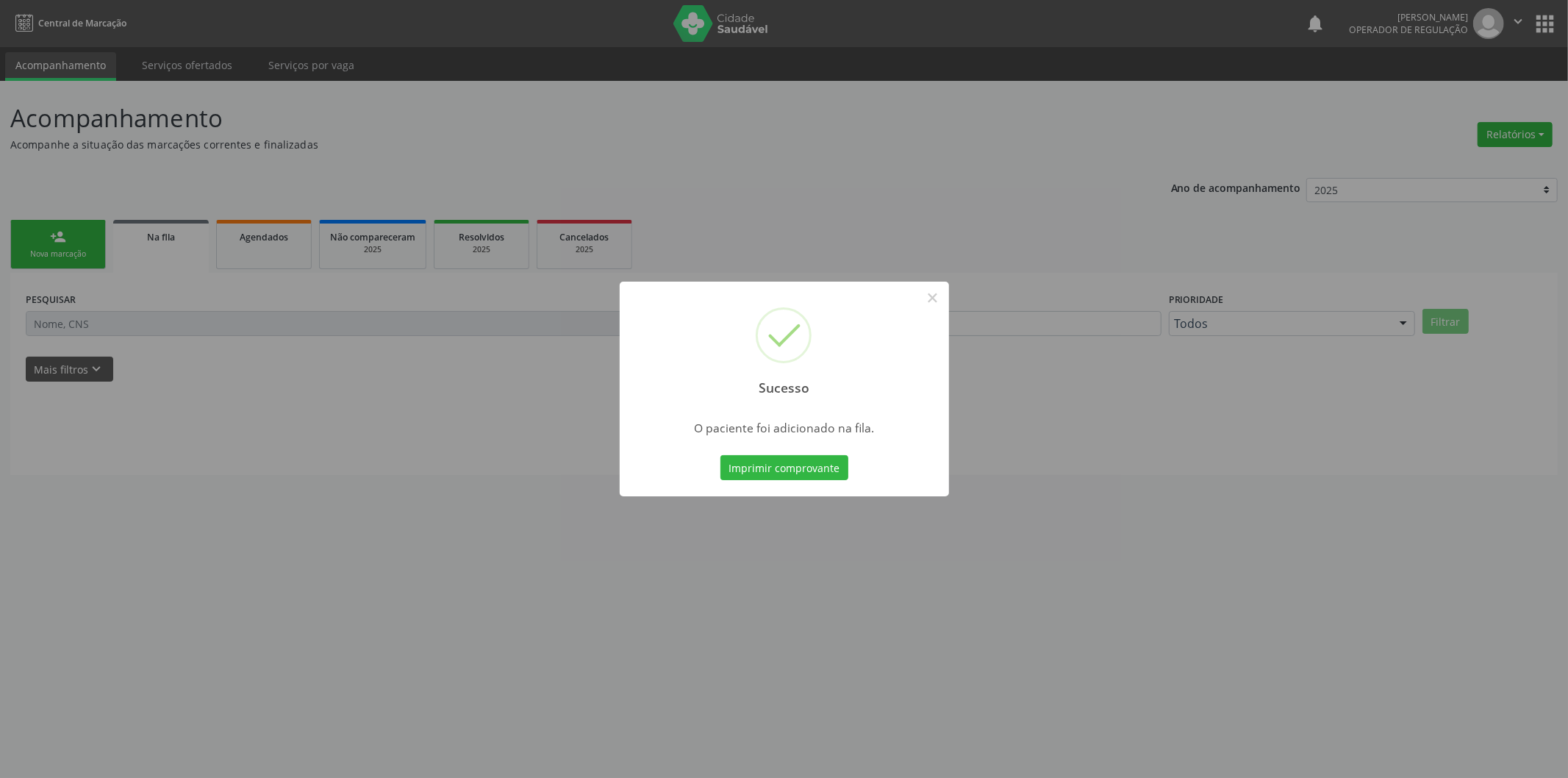
click at [267, 356] on div "Sucesso × O paciente foi adicionado na fila. Imprimir comprovante Cancel" at bounding box center [784, 389] width 1568 height 778
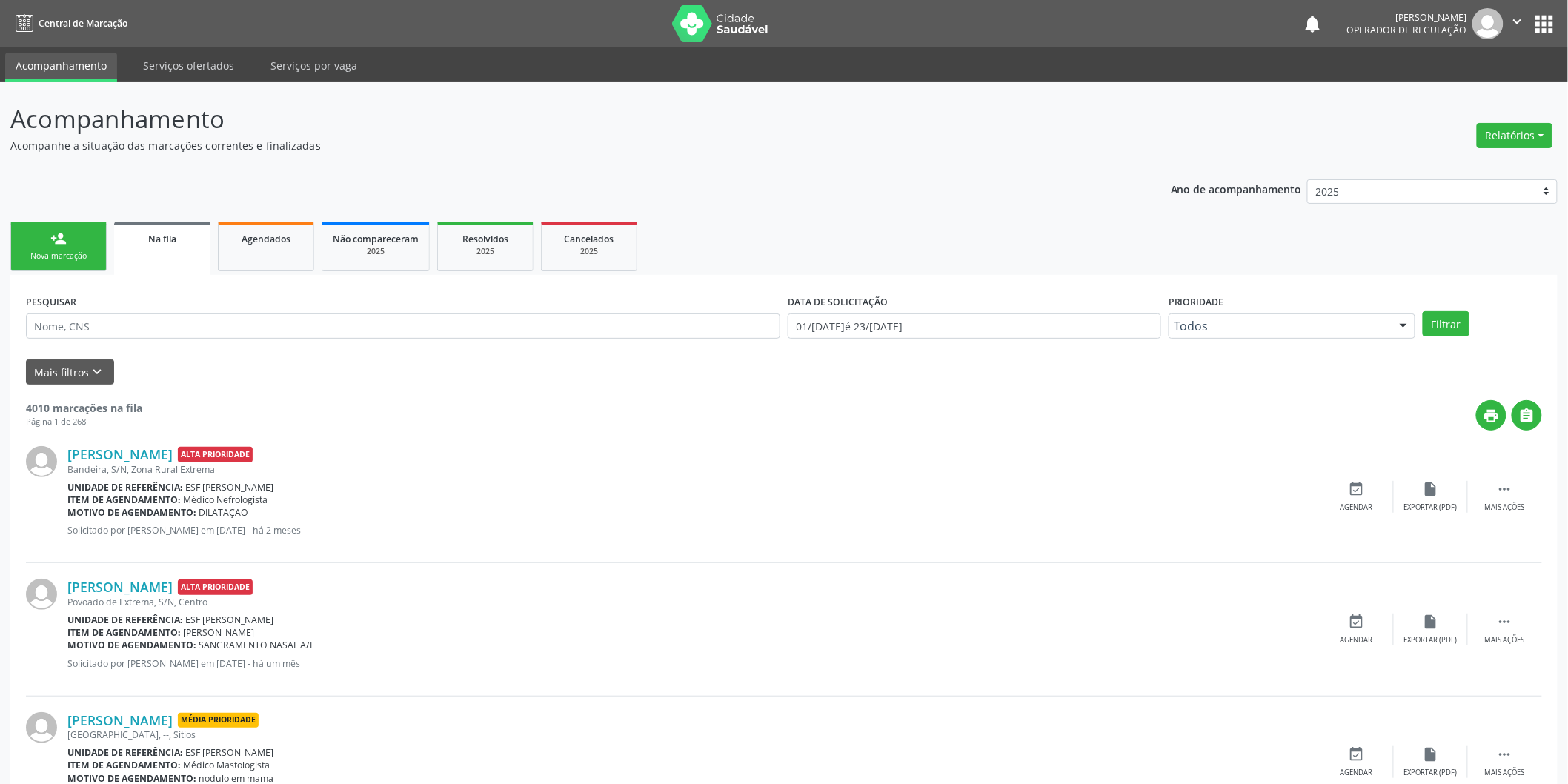
click at [69, 225] on link "person_add Nova marcação" at bounding box center [58, 246] width 96 height 50
click at [70, 243] on link "person_add Nova marcação" at bounding box center [58, 246] width 96 height 50
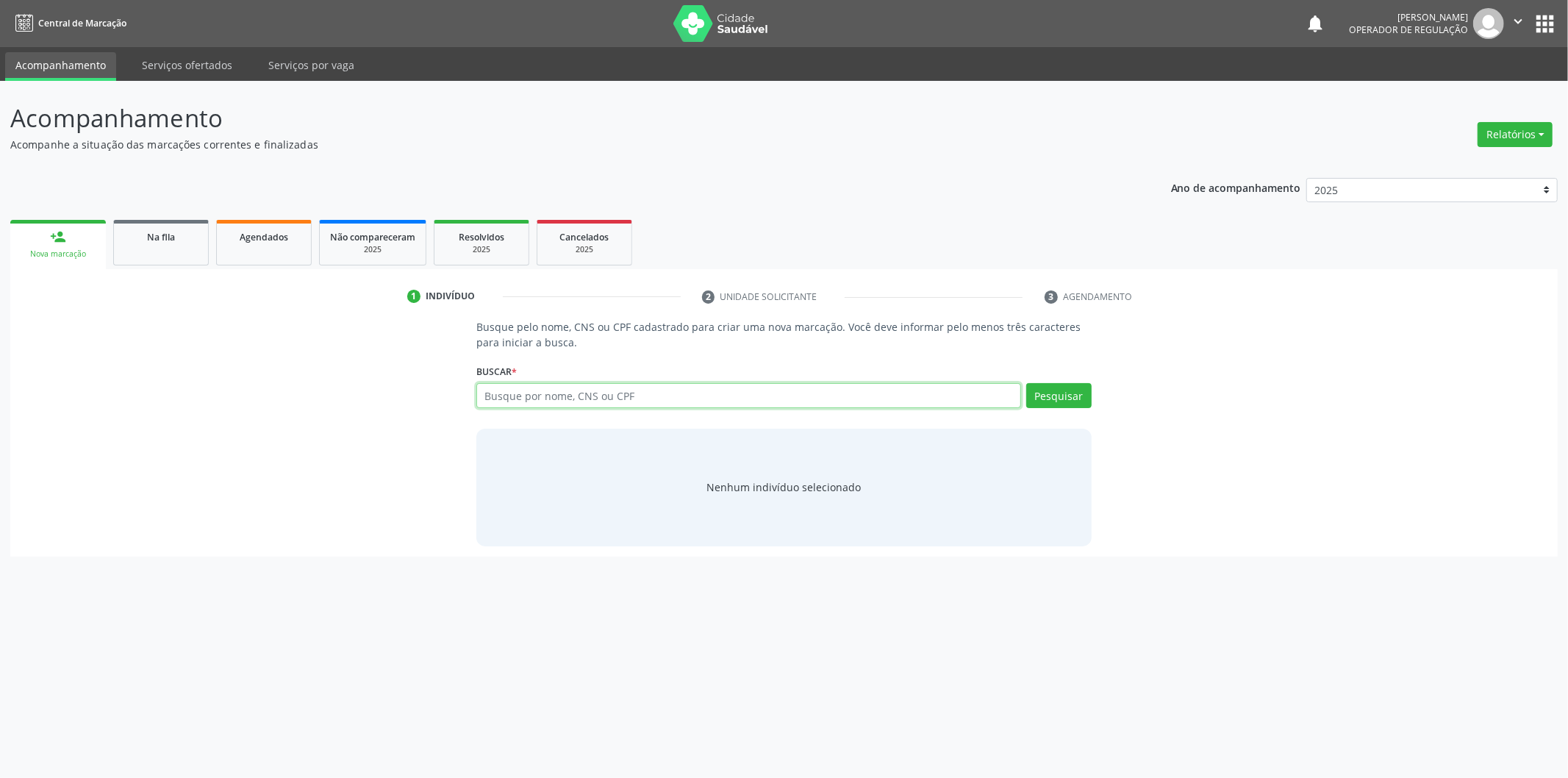
click at [555, 393] on input "text" at bounding box center [749, 395] width 545 height 25
type input "708806648399613"
